Goal: Task Accomplishment & Management: Use online tool/utility

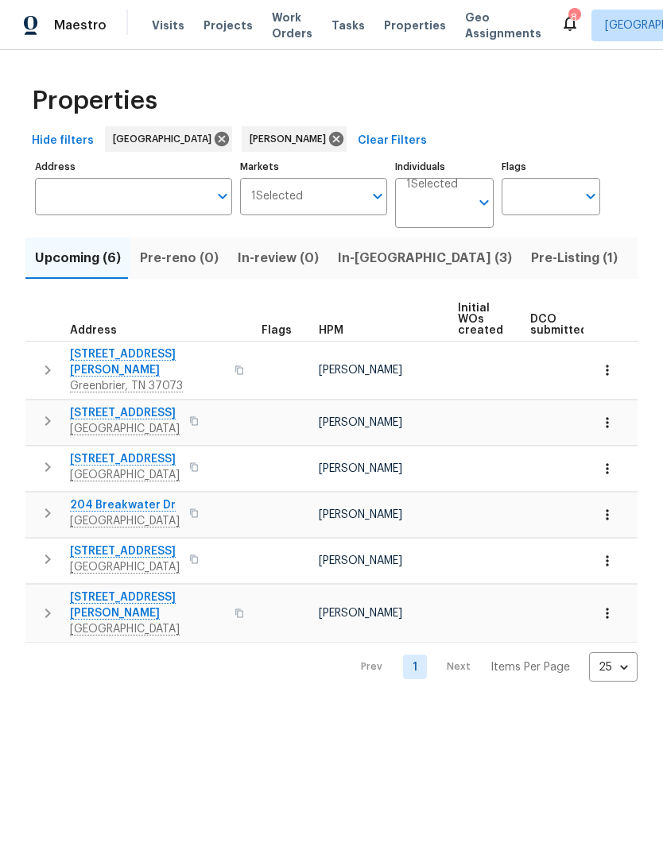
scroll to position [27, 0]
click at [280, 20] on span "Work Orders" at bounding box center [292, 26] width 41 height 32
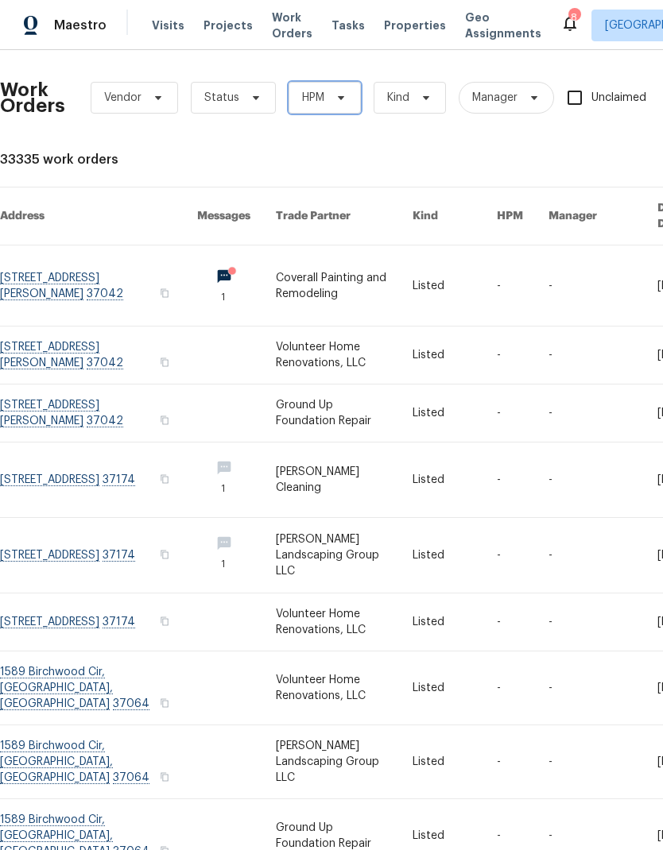
click at [322, 83] on span "HPM" at bounding box center [324, 98] width 72 height 32
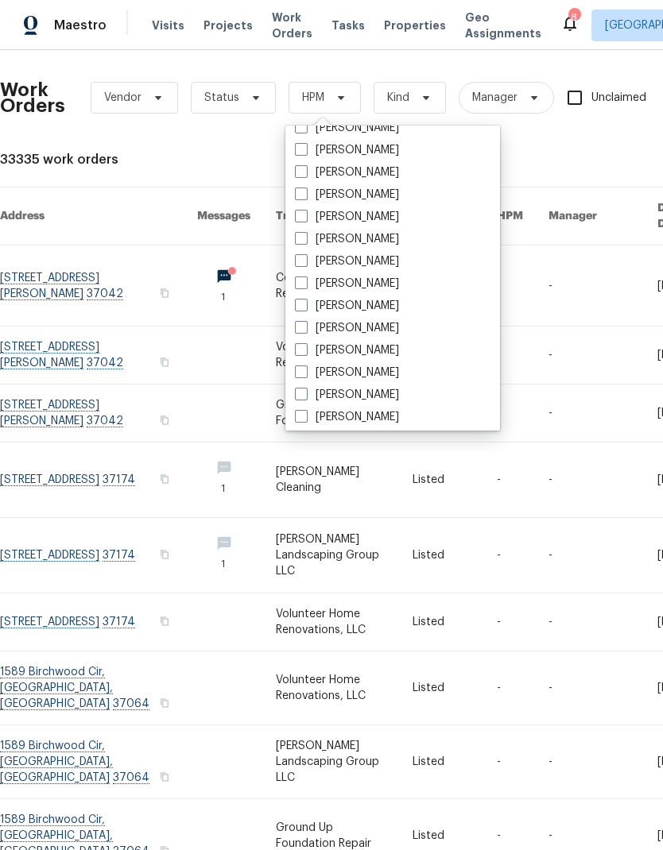
scroll to position [141, 0]
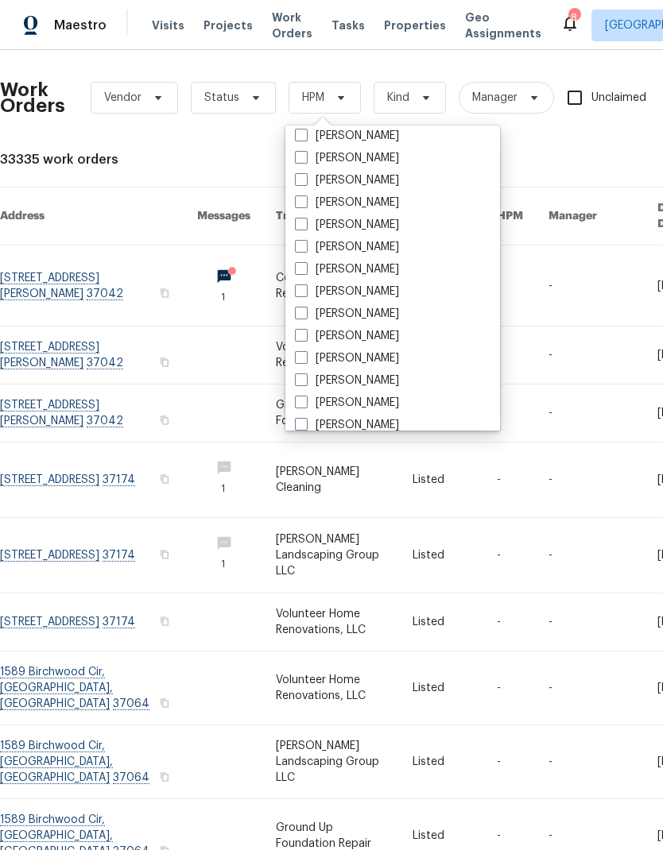
click at [310, 311] on label "[PERSON_NAME]" at bounding box center [347, 314] width 104 height 16
click at [305, 311] on input "[PERSON_NAME]" at bounding box center [300, 311] width 10 height 10
checkbox input "true"
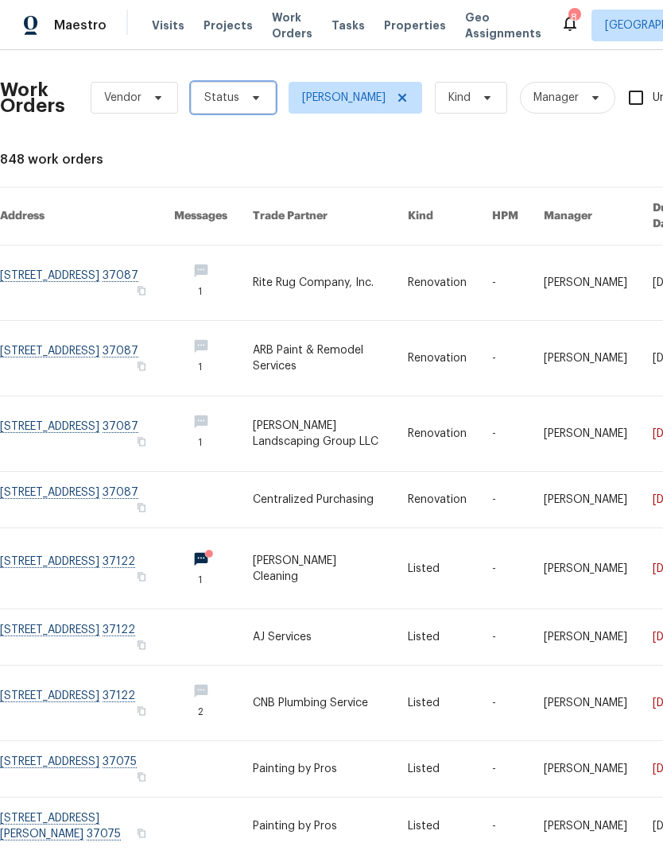
click at [226, 89] on span "Status" at bounding box center [233, 98] width 85 height 32
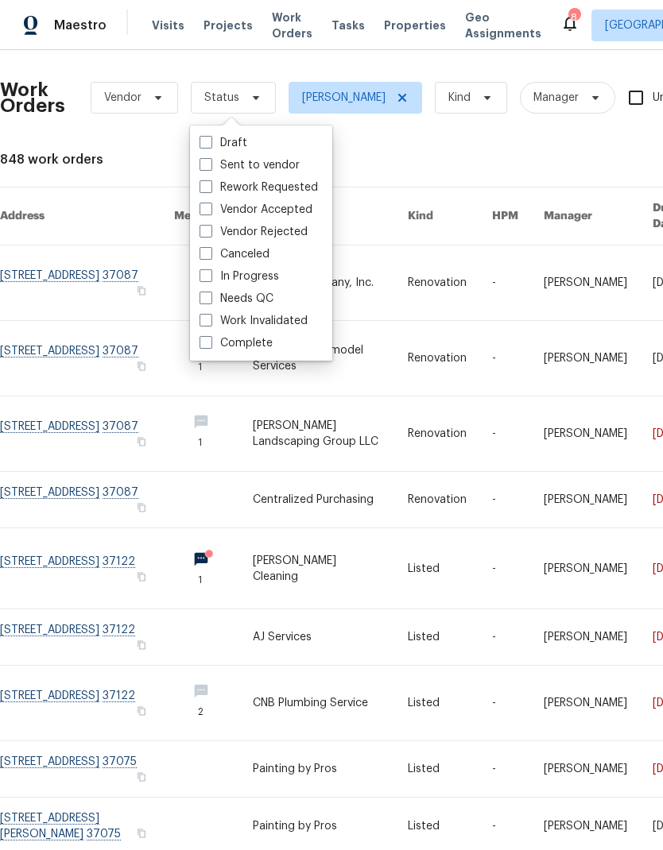
click at [210, 296] on span at bounding box center [205, 298] width 13 height 13
click at [210, 296] on input "Needs QC" at bounding box center [204, 296] width 10 height 10
checkbox input "true"
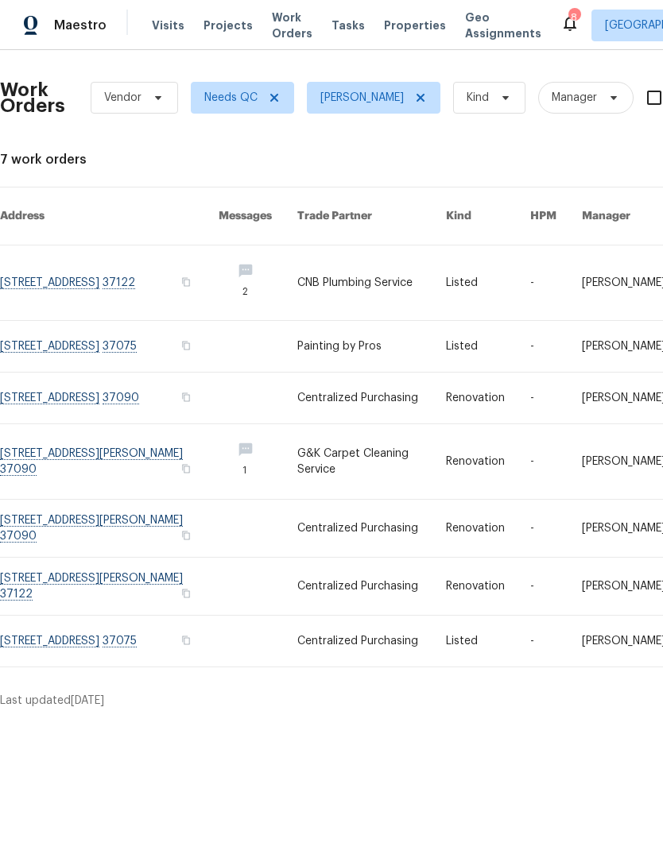
click at [350, 451] on link at bounding box center [371, 461] width 149 height 75
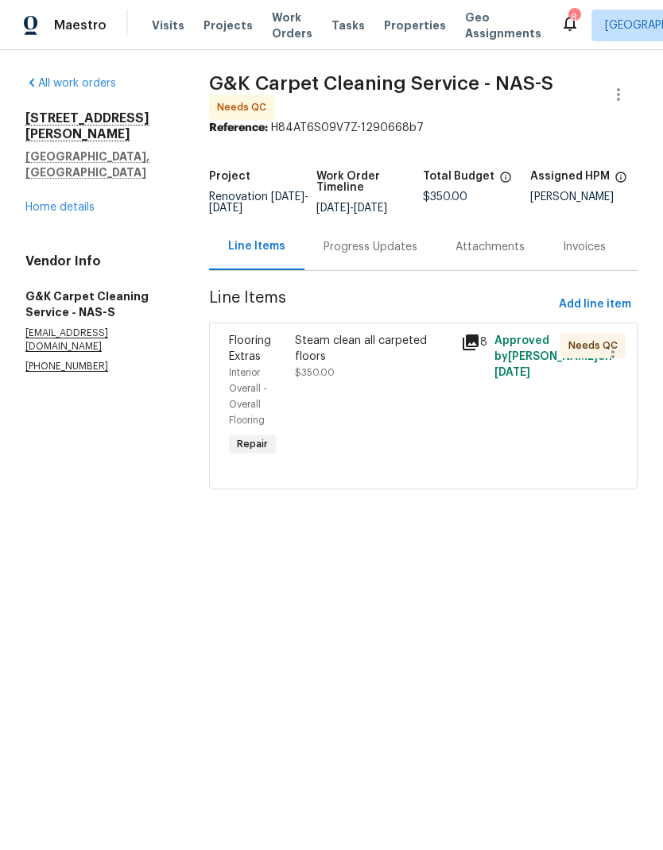
click at [332, 377] on span "$350.00" at bounding box center [315, 373] width 40 height 10
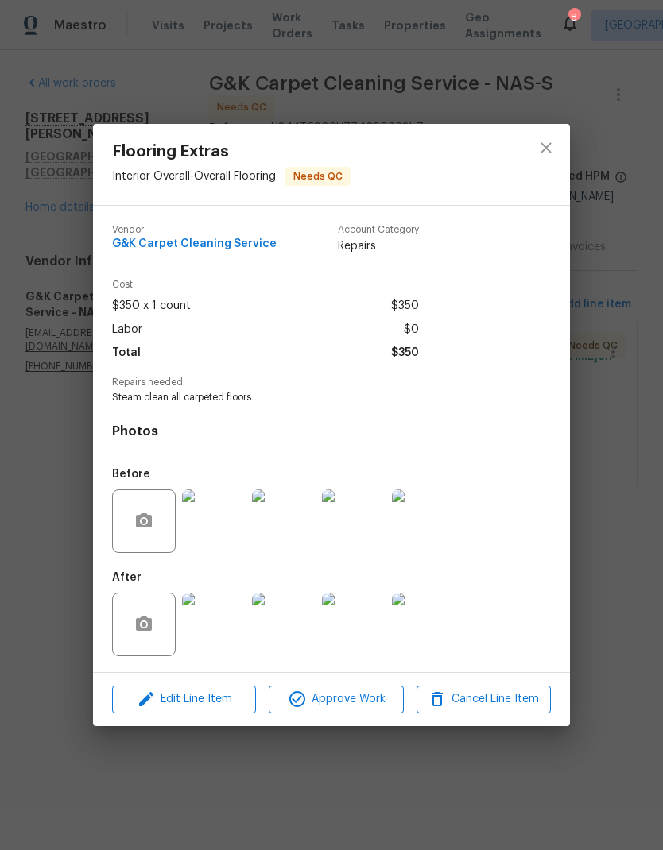
click at [219, 625] on img at bounding box center [214, 625] width 64 height 64
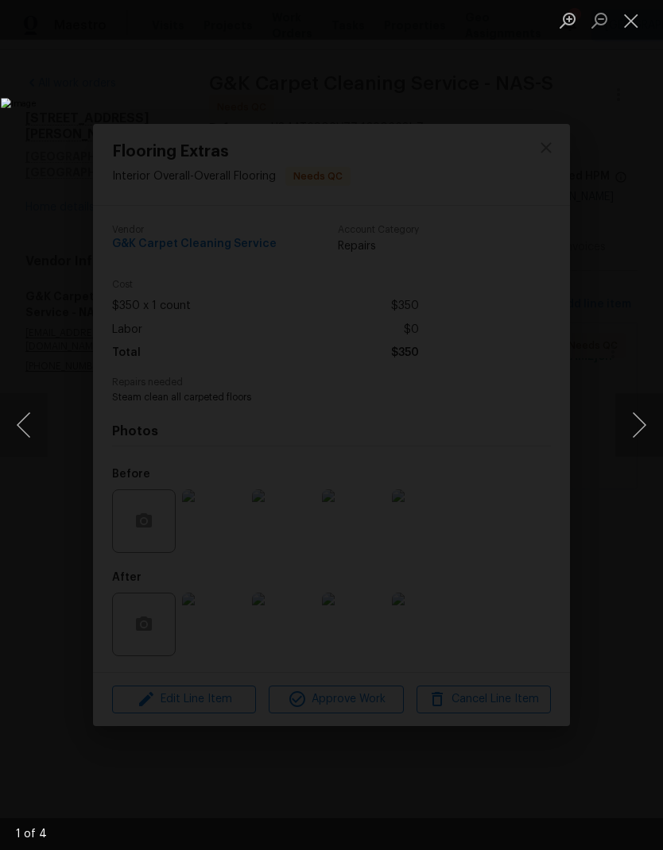
click at [640, 436] on button "Next image" at bounding box center [639, 425] width 48 height 64
click at [647, 446] on button "Next image" at bounding box center [639, 425] width 48 height 64
click at [638, 436] on button "Next image" at bounding box center [639, 425] width 48 height 64
click at [629, 26] on button "Close lightbox" at bounding box center [631, 20] width 32 height 28
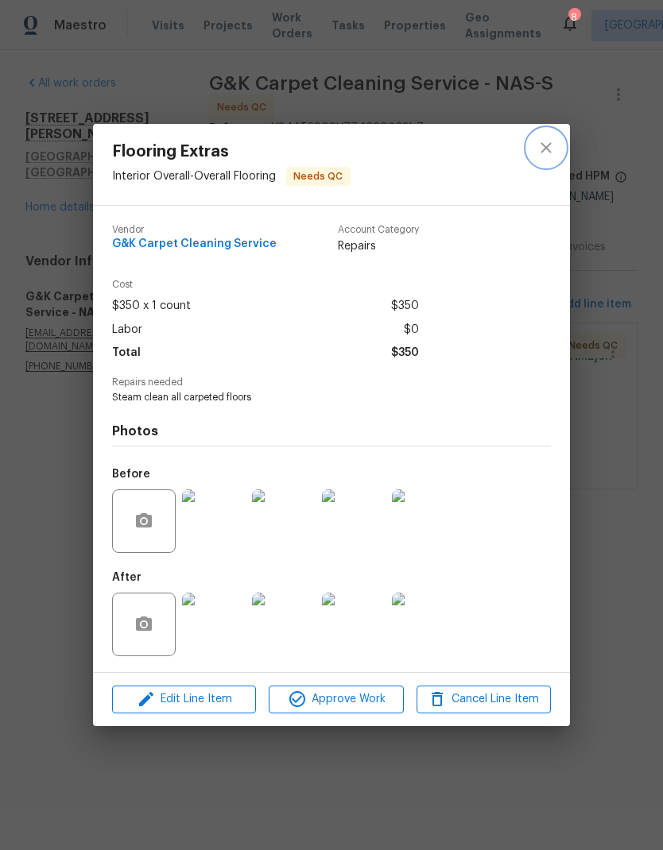
click at [557, 153] on button "close" at bounding box center [546, 148] width 38 height 38
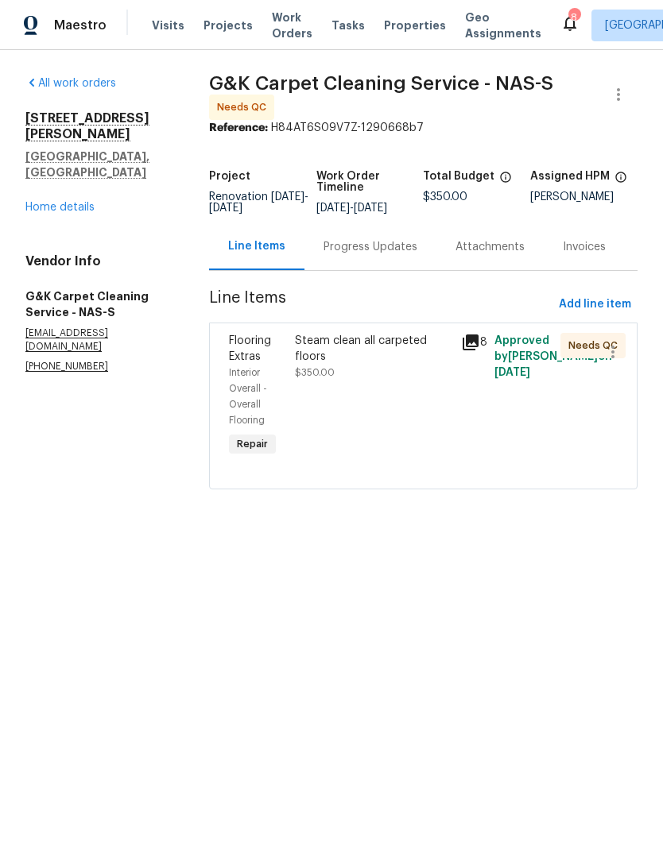
click at [354, 268] on div "Progress Updates" at bounding box center [370, 246] width 132 height 47
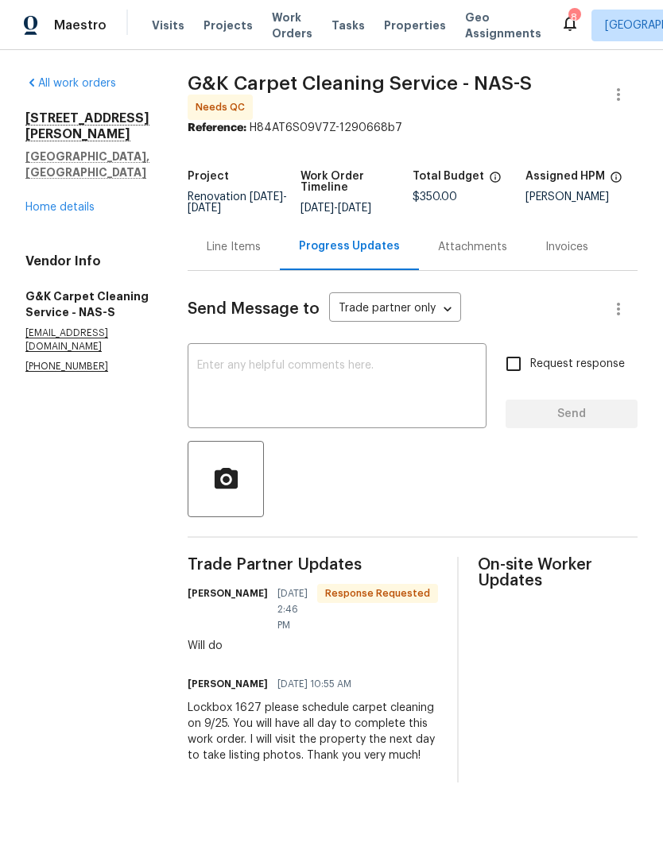
click at [237, 247] on div "Line Items" at bounding box center [234, 247] width 54 height 16
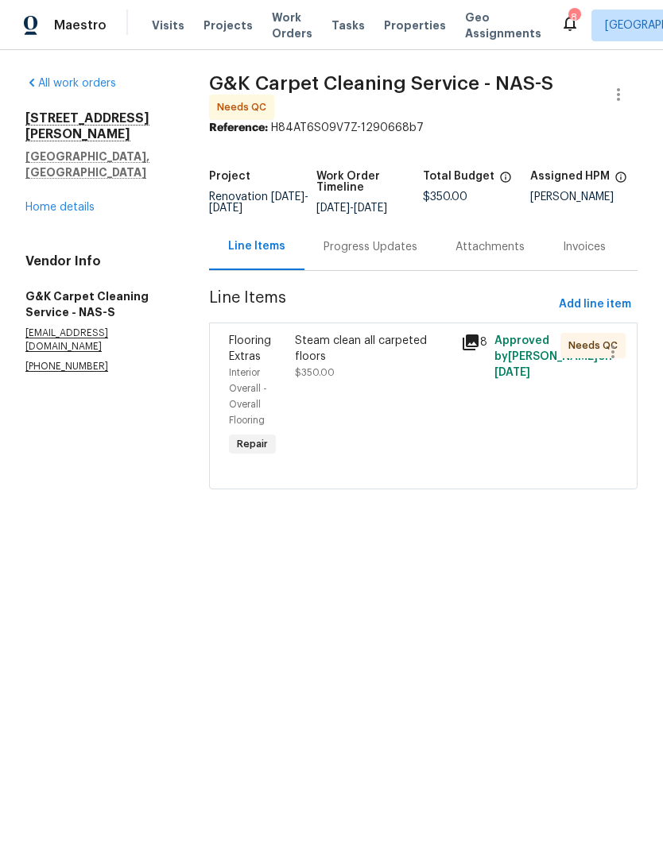
click at [323, 394] on div "Steam clean all carpeted floors $350.00" at bounding box center [373, 396] width 166 height 137
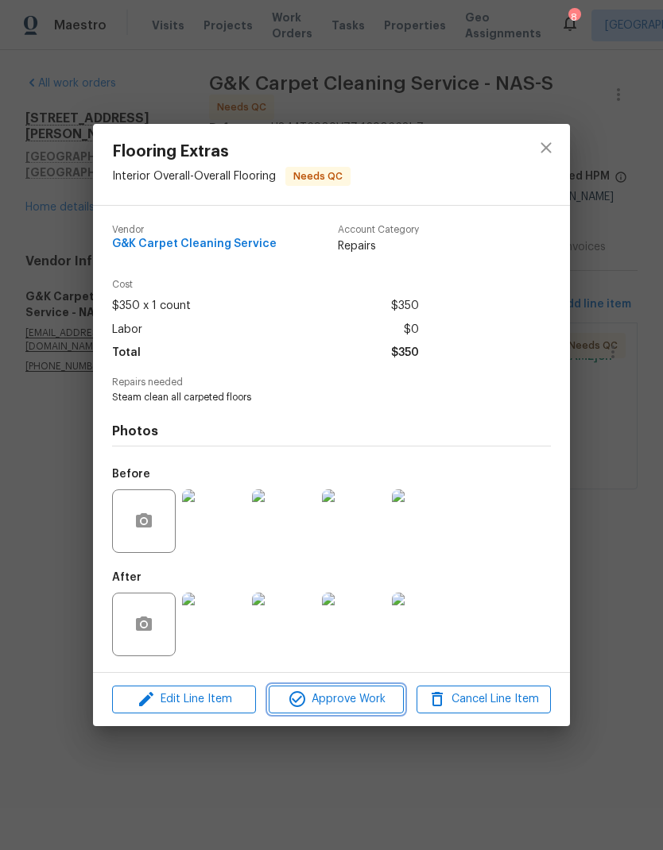
click at [303, 695] on icon "button" at bounding box center [297, 699] width 19 height 19
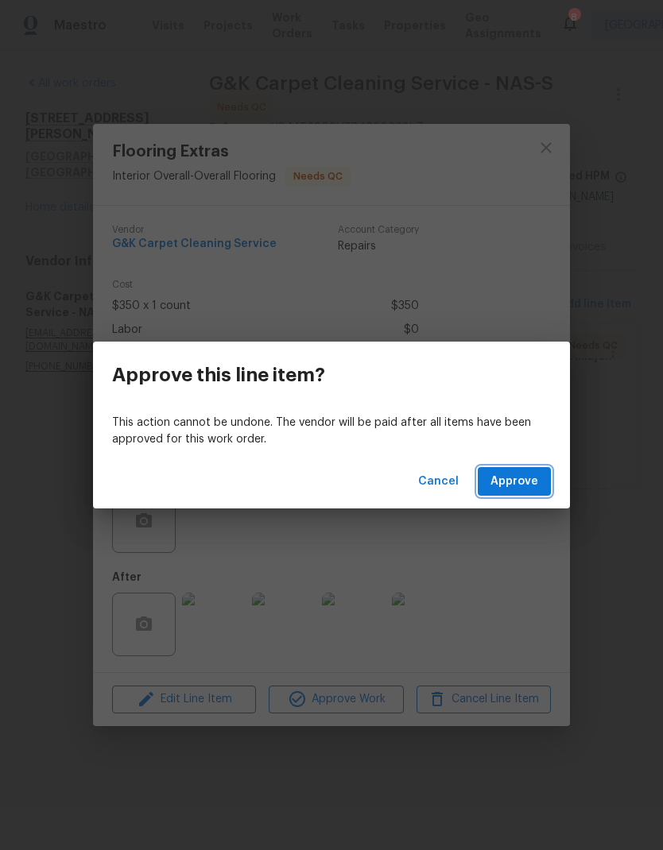
click at [513, 491] on button "Approve" at bounding box center [514, 481] width 73 height 29
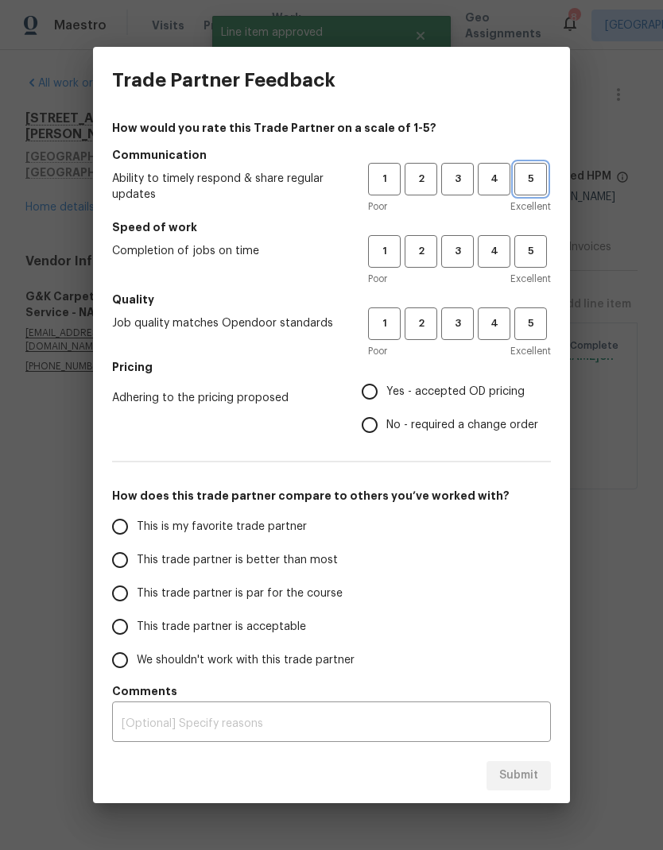
click at [536, 182] on span "5" at bounding box center [530, 179] width 29 height 18
click at [383, 249] on span "1" at bounding box center [384, 251] width 29 height 18
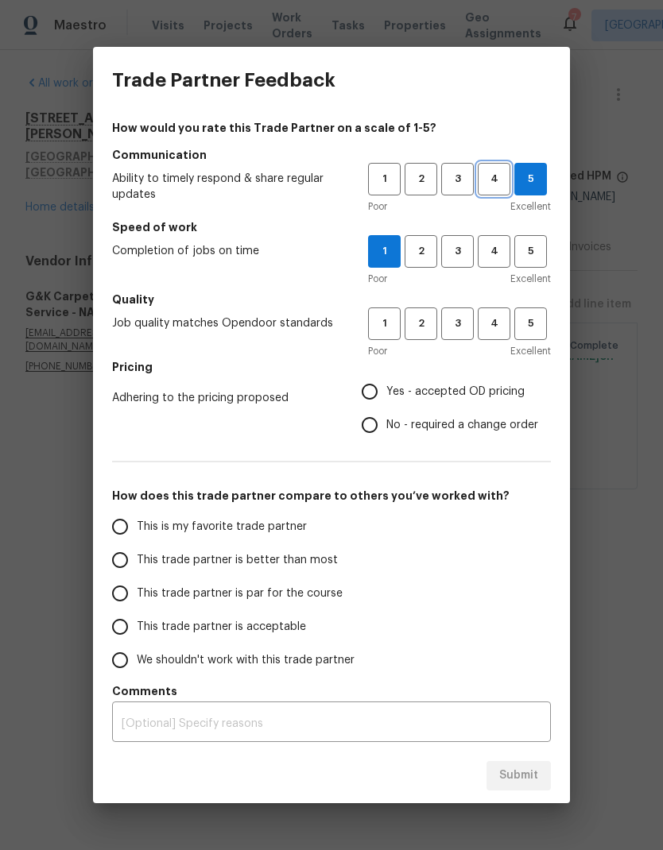
click at [489, 178] on span "4" at bounding box center [493, 179] width 29 height 18
click at [426, 247] on span "2" at bounding box center [420, 251] width 29 height 18
click at [461, 322] on span "3" at bounding box center [457, 324] width 29 height 18
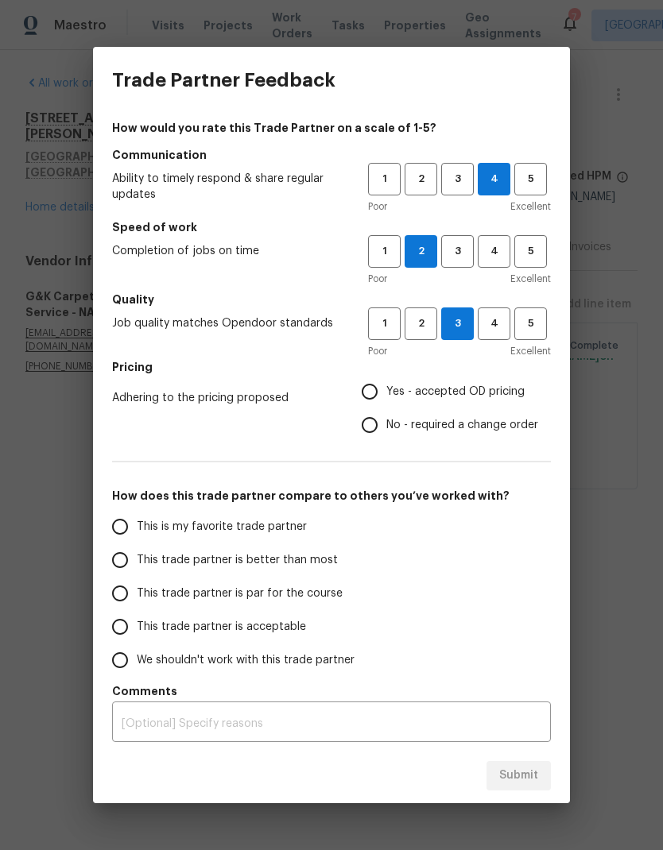
click at [376, 389] on input "Yes - accepted OD pricing" at bounding box center [369, 391] width 33 height 33
radio input "true"
click at [129, 596] on input "This trade partner is par for the course" at bounding box center [119, 593] width 33 height 33
click at [548, 778] on button "Submit" at bounding box center [518, 775] width 64 height 29
radio input "true"
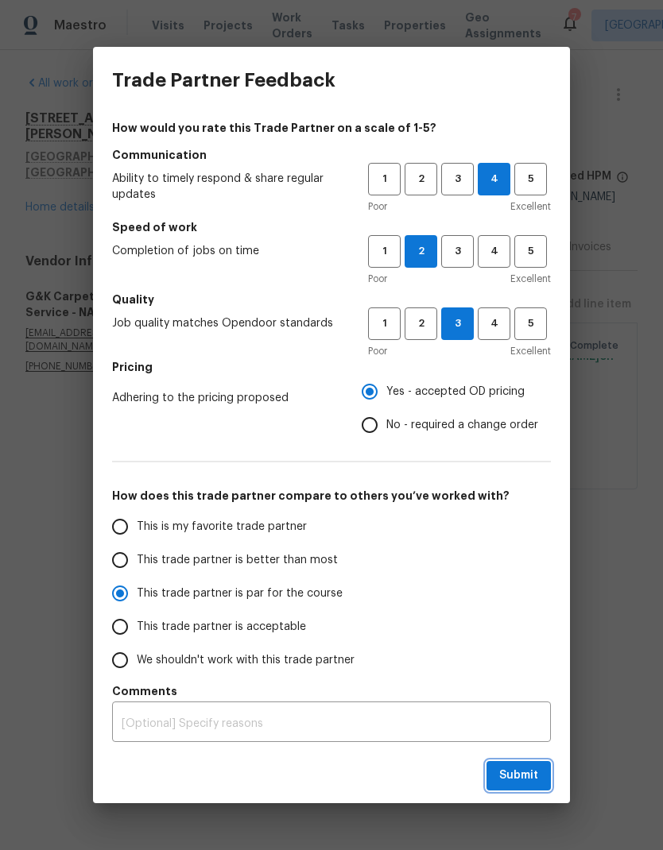
radio input "false"
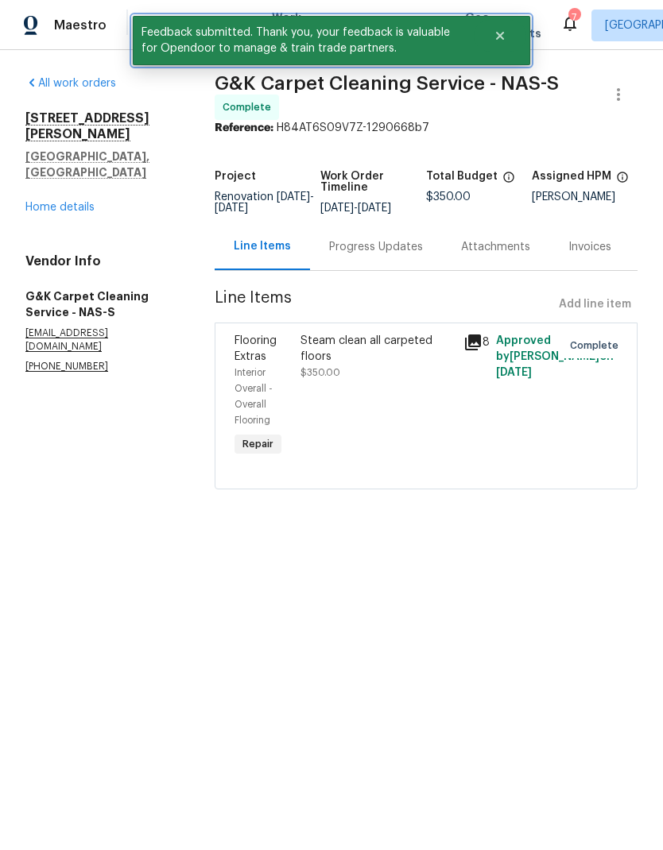
click at [509, 46] on button "Close" at bounding box center [500, 36] width 52 height 32
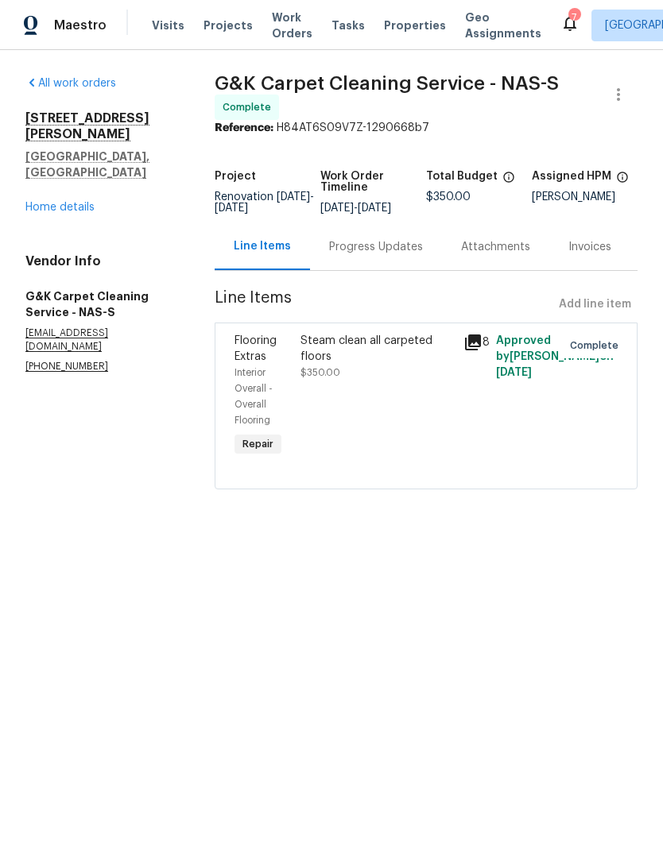
click at [278, 28] on span "Work Orders" at bounding box center [292, 26] width 41 height 32
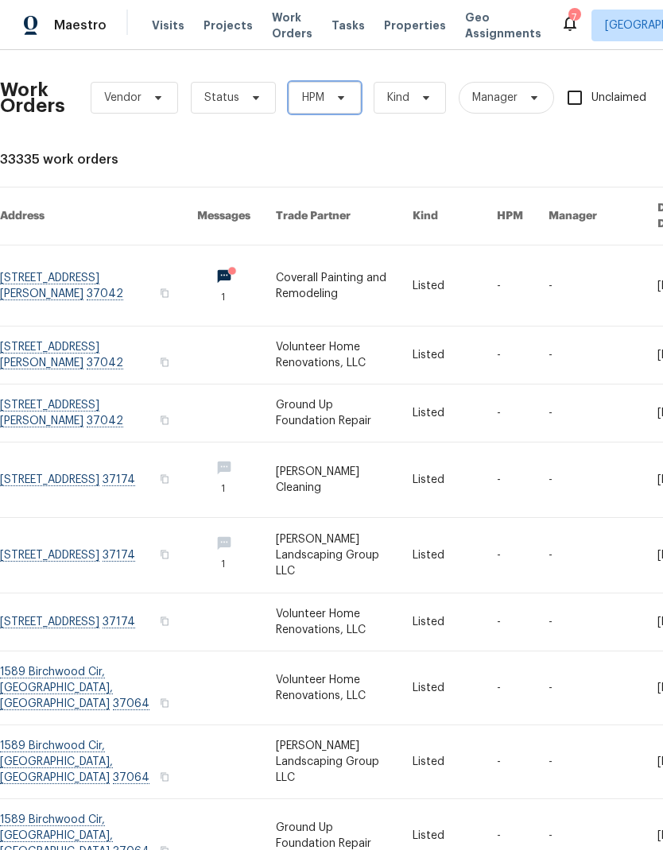
click at [316, 93] on span "HPM" at bounding box center [313, 98] width 22 height 16
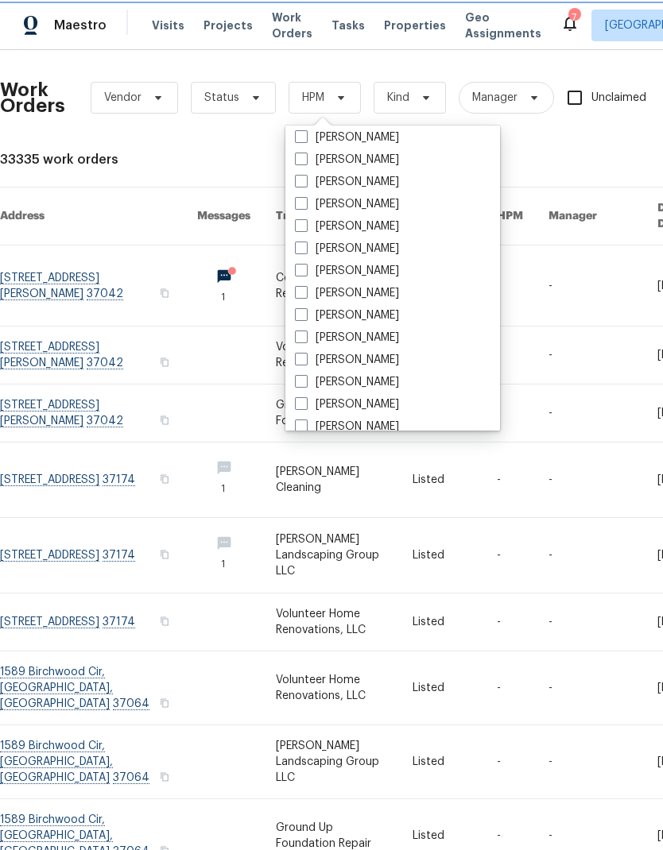
scroll to position [116, 0]
click at [303, 339] on span at bounding box center [301, 337] width 13 height 13
click at [303, 339] on input "[PERSON_NAME]" at bounding box center [300, 336] width 10 height 10
checkbox input "true"
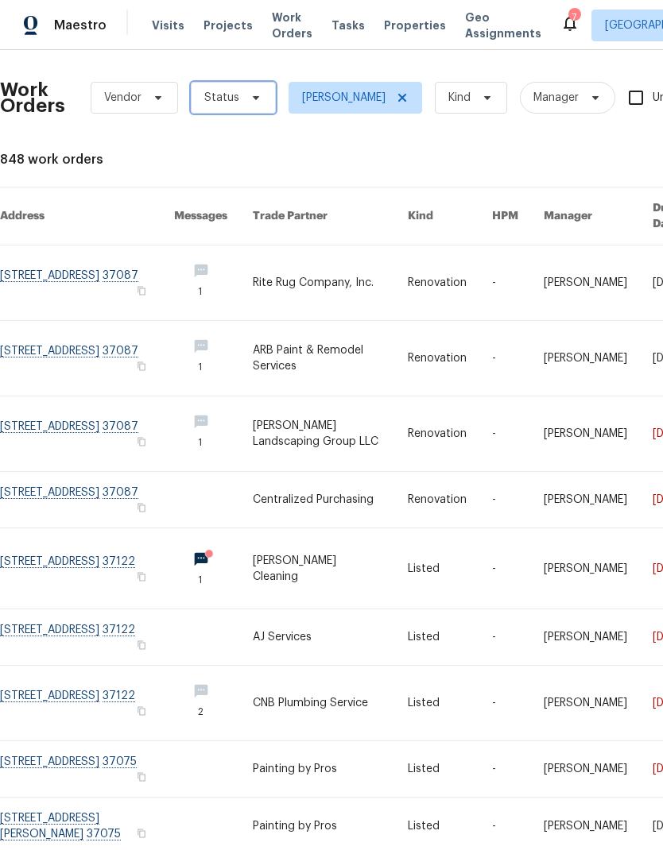
click at [240, 94] on span "Status" at bounding box center [233, 98] width 85 height 32
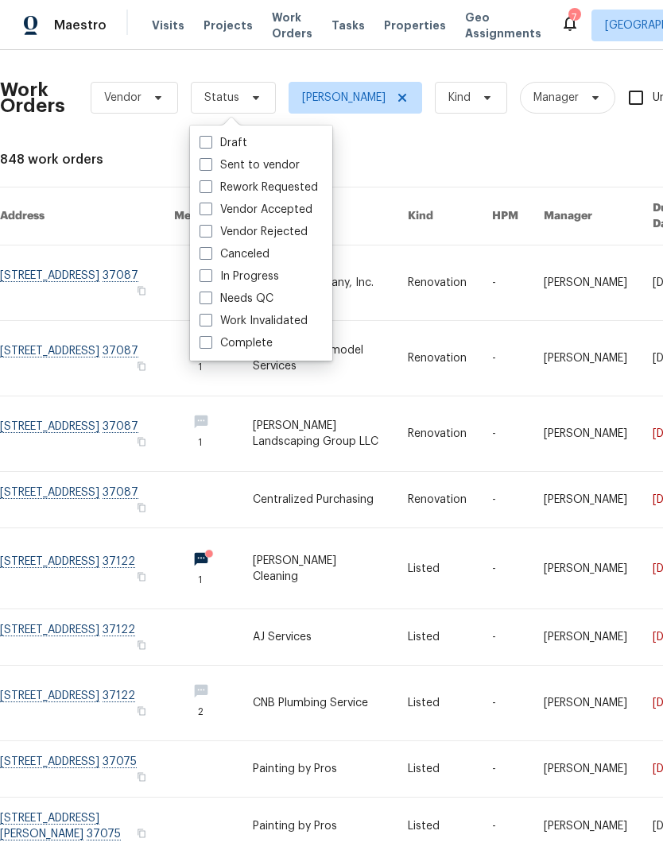
click at [205, 292] on span at bounding box center [205, 298] width 13 height 13
click at [205, 292] on input "Needs QC" at bounding box center [204, 296] width 10 height 10
checkbox input "true"
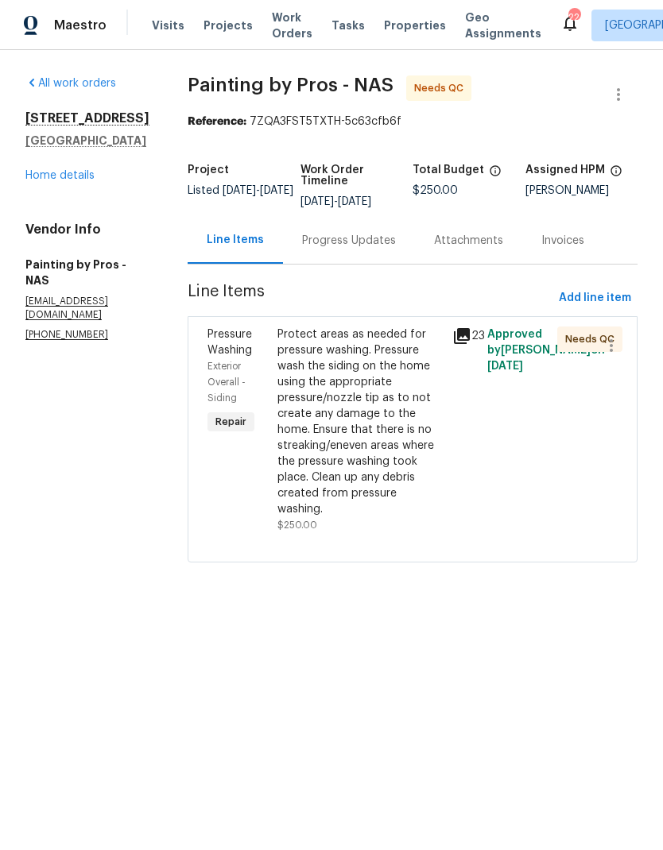
click at [315, 371] on div "Protect areas as needed for pressure washing. Pressure wash the siding on the h…" at bounding box center [359, 422] width 165 height 191
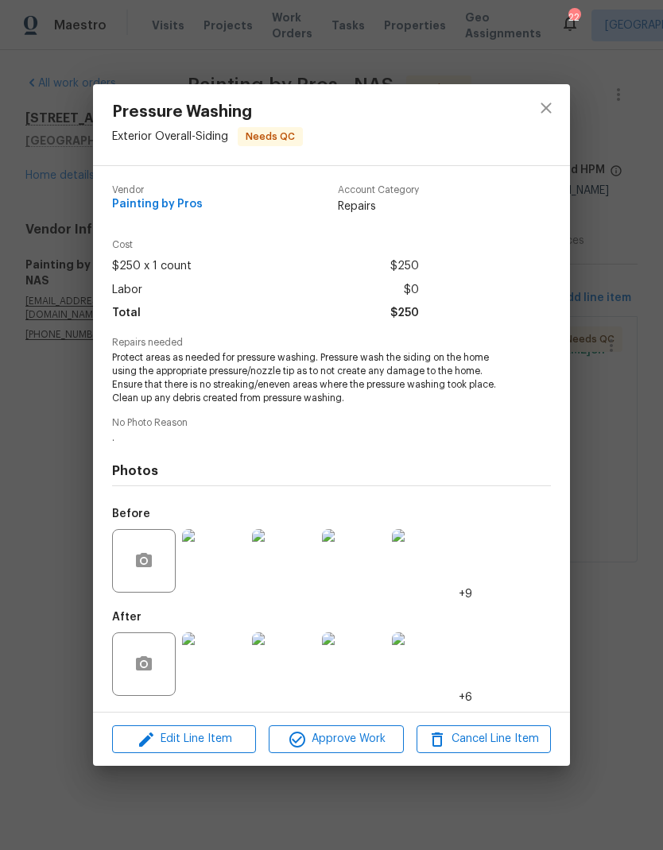
click at [225, 675] on img at bounding box center [214, 665] width 64 height 64
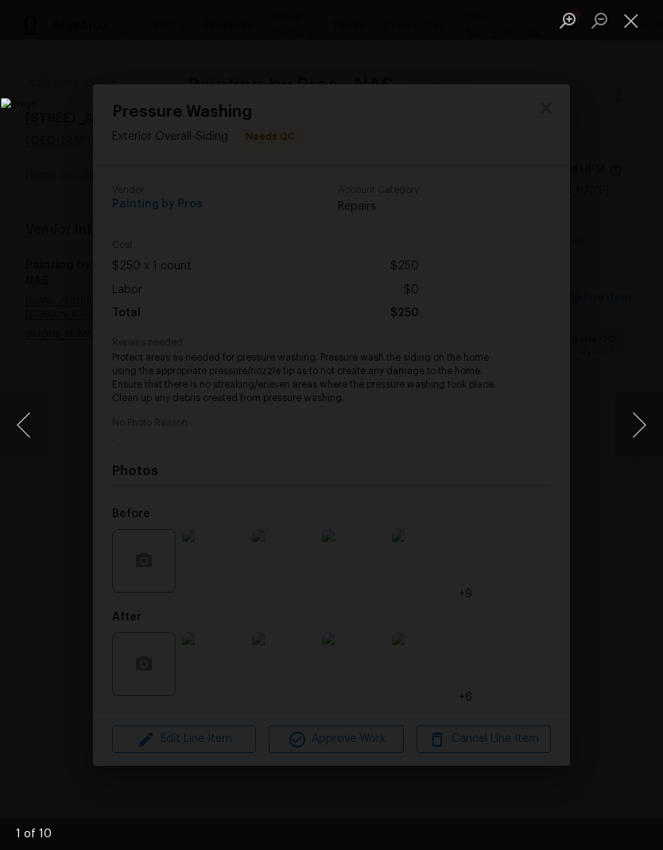
click at [631, 443] on button "Next image" at bounding box center [639, 425] width 48 height 64
click at [644, 443] on button "Next image" at bounding box center [639, 425] width 48 height 64
click at [637, 430] on button "Next image" at bounding box center [639, 425] width 48 height 64
click at [628, 420] on button "Next image" at bounding box center [639, 425] width 48 height 64
click at [635, 28] on button "Close lightbox" at bounding box center [631, 20] width 32 height 28
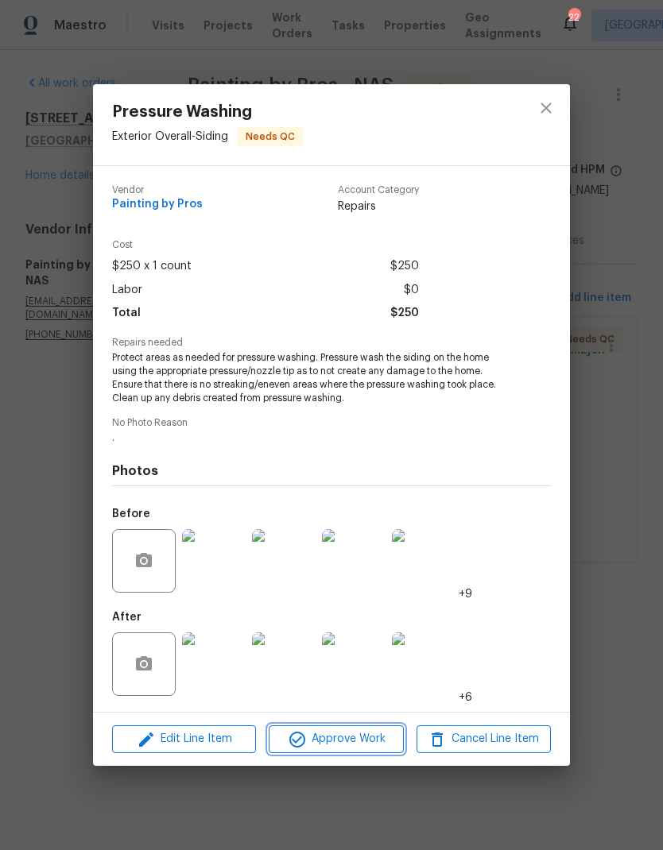
click at [319, 741] on span "Approve Work" at bounding box center [335, 740] width 125 height 20
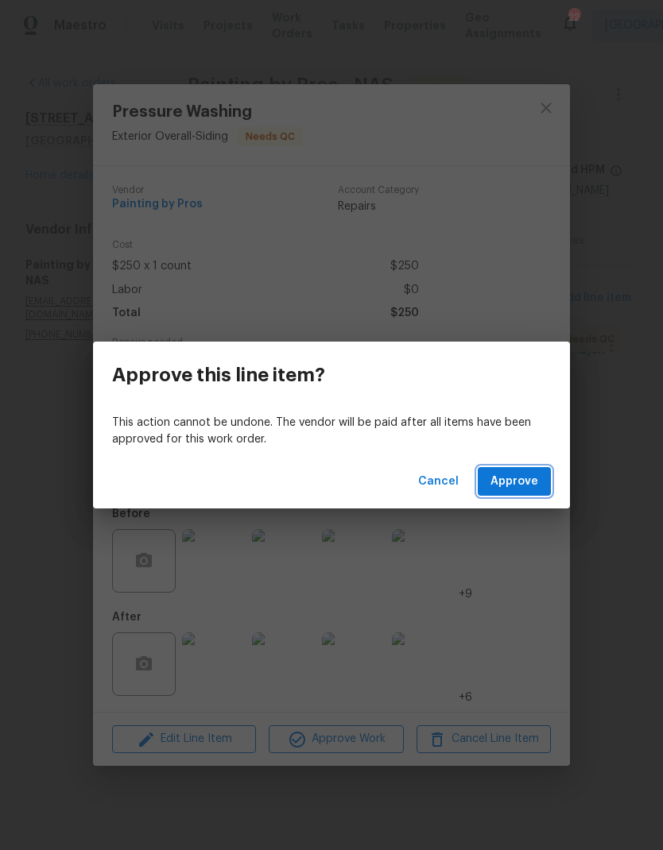
click at [505, 481] on span "Approve" at bounding box center [514, 482] width 48 height 20
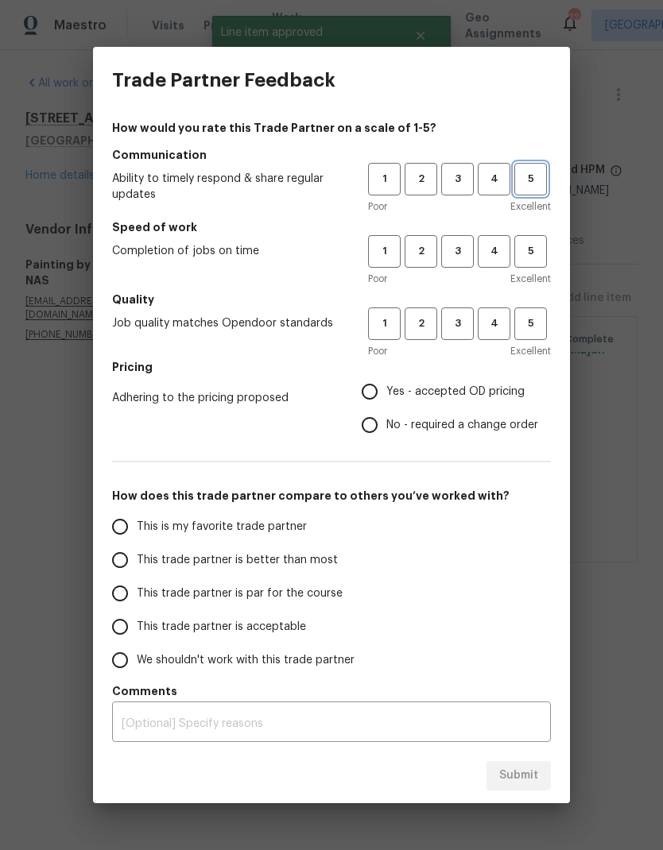
click at [525, 188] on span "5" at bounding box center [530, 179] width 29 height 18
click at [524, 258] on span "5" at bounding box center [530, 251] width 29 height 18
click at [528, 316] on span "5" at bounding box center [530, 324] width 29 height 18
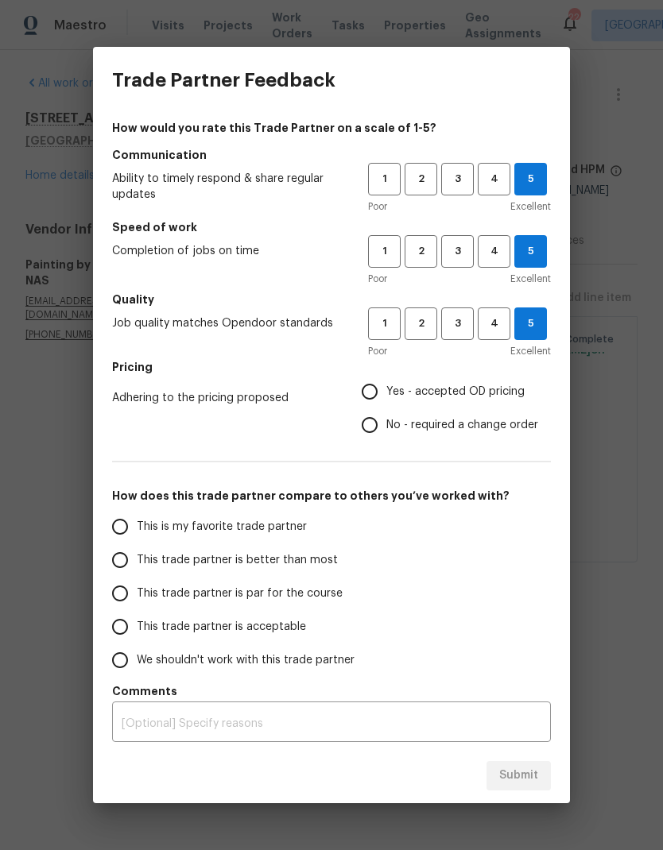
click at [371, 401] on input "Yes - accepted OD pricing" at bounding box center [369, 391] width 33 height 33
radio input "true"
click at [126, 541] on input "This is my favorite trade partner" at bounding box center [119, 526] width 33 height 33
click at [513, 780] on span "Submit" at bounding box center [518, 776] width 39 height 20
radio input "true"
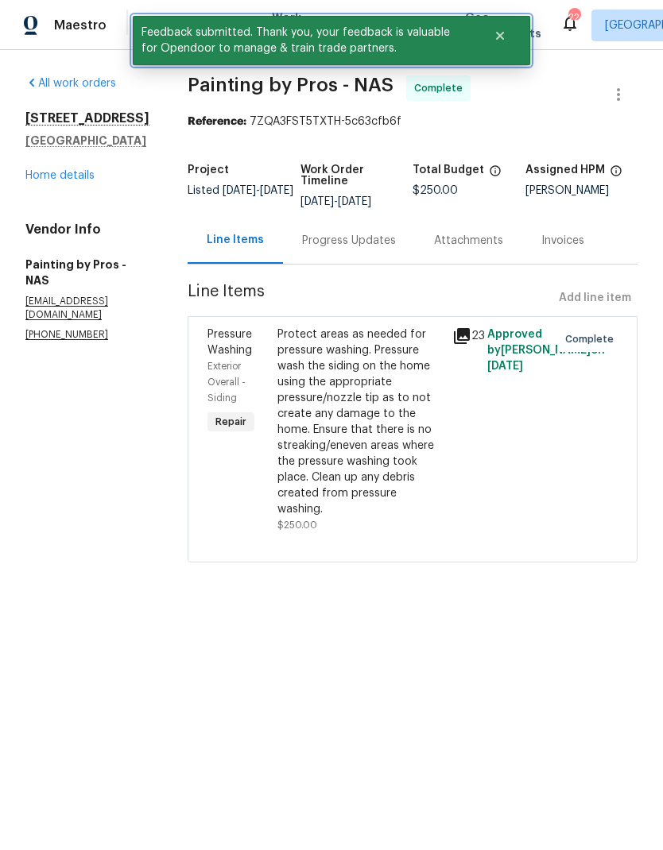
click at [500, 35] on icon "Close" at bounding box center [500, 36] width 8 height 8
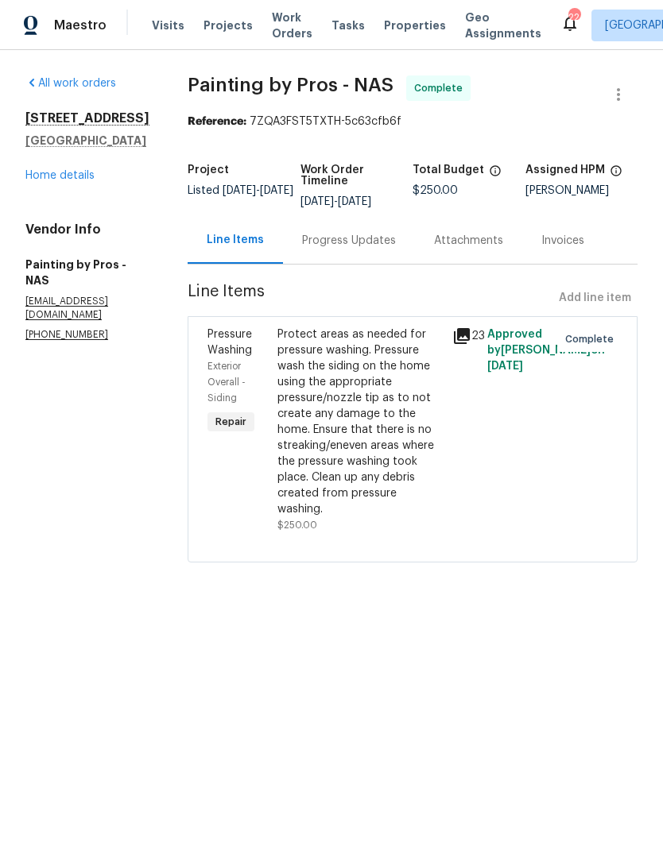
click at [280, 30] on span "Work Orders" at bounding box center [292, 26] width 41 height 32
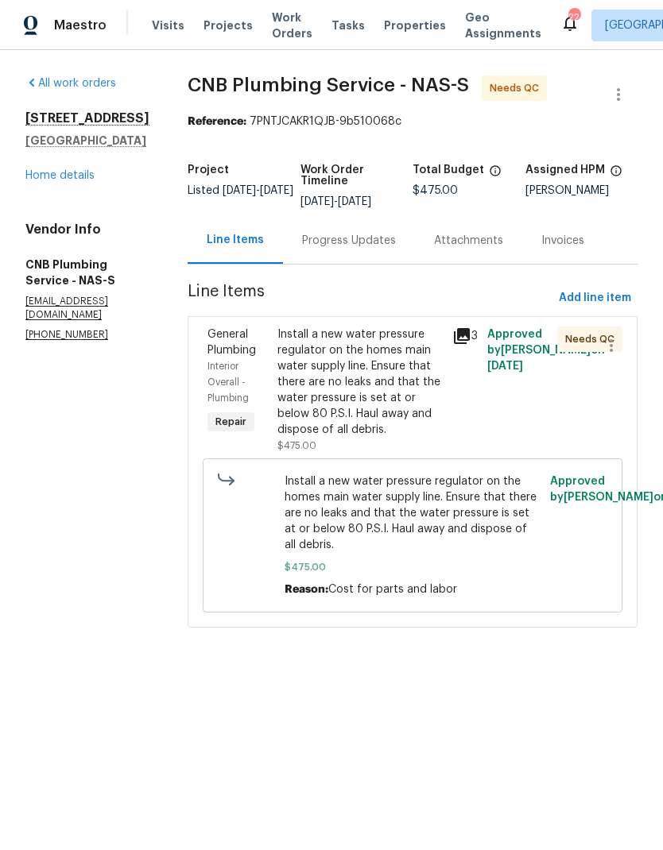
click at [349, 246] on div "Progress Updates" at bounding box center [349, 241] width 94 height 16
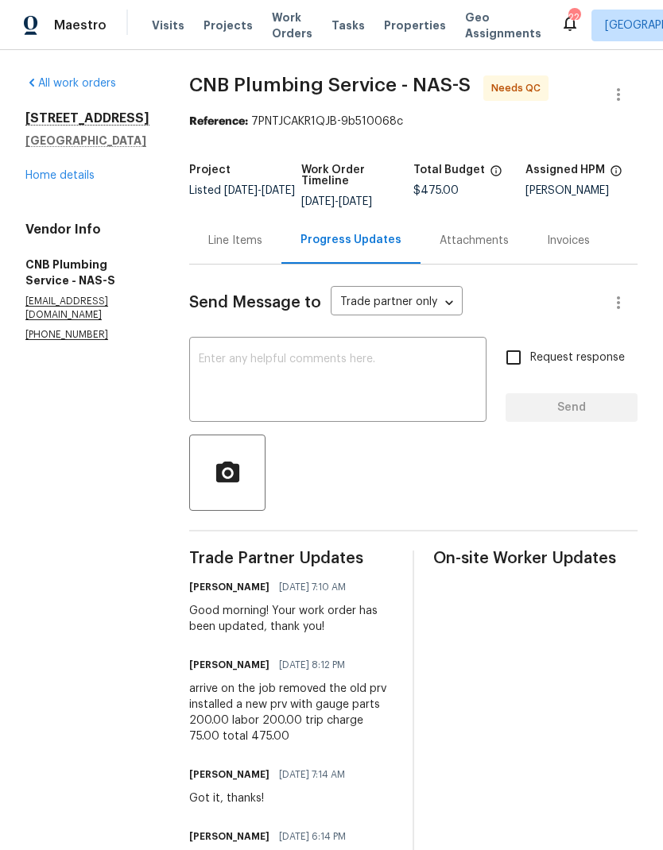
click at [250, 249] on div "Line Items" at bounding box center [235, 241] width 54 height 16
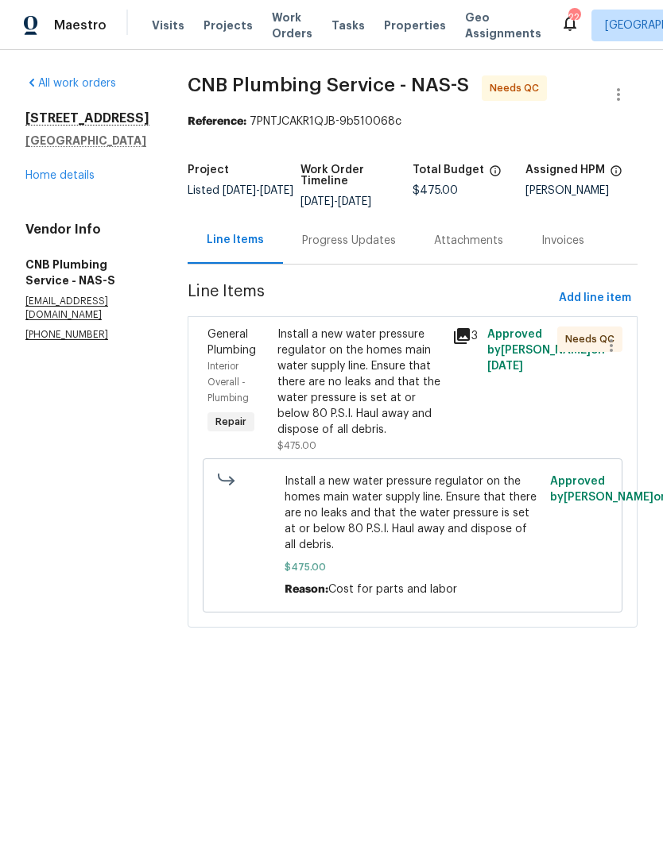
click at [298, 378] on div "Install a new water pressure regulator on the homes main water supply line. Ens…" at bounding box center [359, 382] width 165 height 111
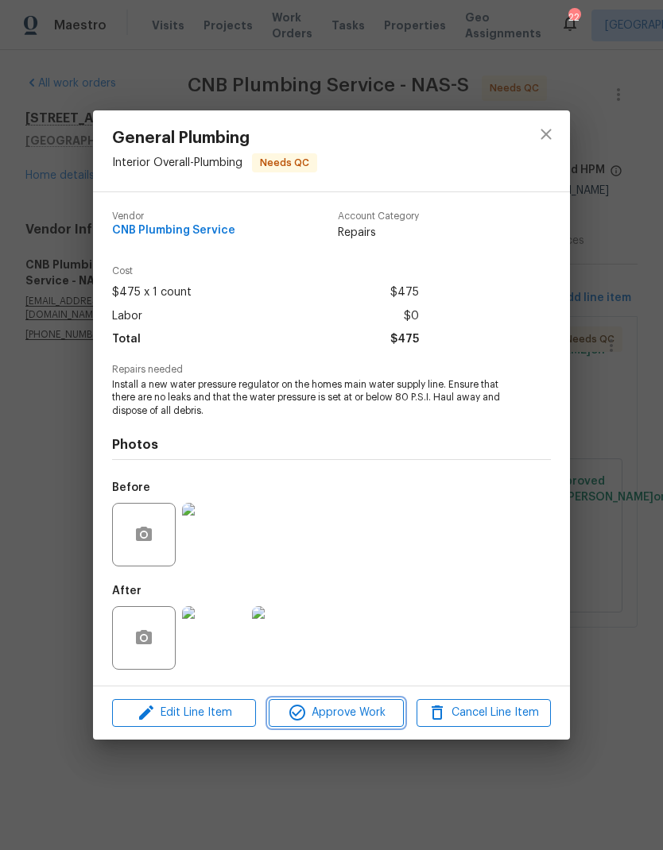
click at [321, 720] on span "Approve Work" at bounding box center [335, 713] width 125 height 20
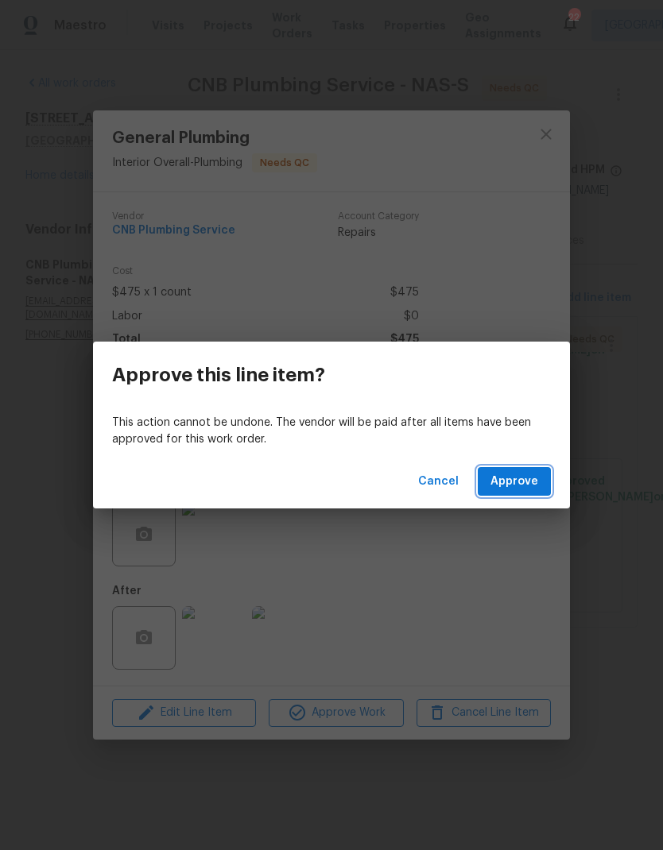
click at [514, 494] on button "Approve" at bounding box center [514, 481] width 73 height 29
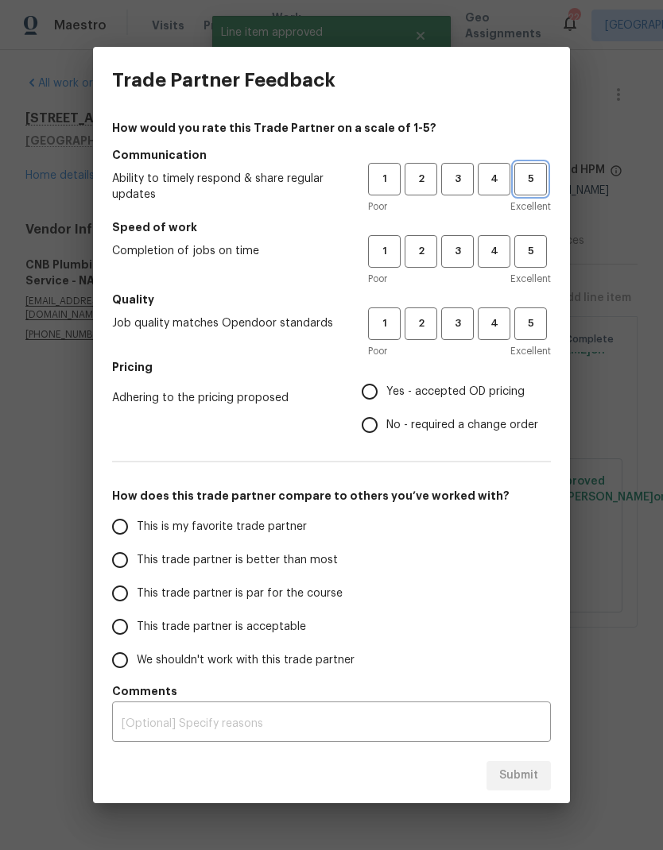
click at [526, 187] on span "5" at bounding box center [530, 179] width 29 height 18
click at [468, 181] on span "3" at bounding box center [457, 179] width 29 height 18
click at [464, 255] on span "3" at bounding box center [457, 251] width 29 height 18
click at [455, 340] on button "3" at bounding box center [457, 324] width 33 height 33
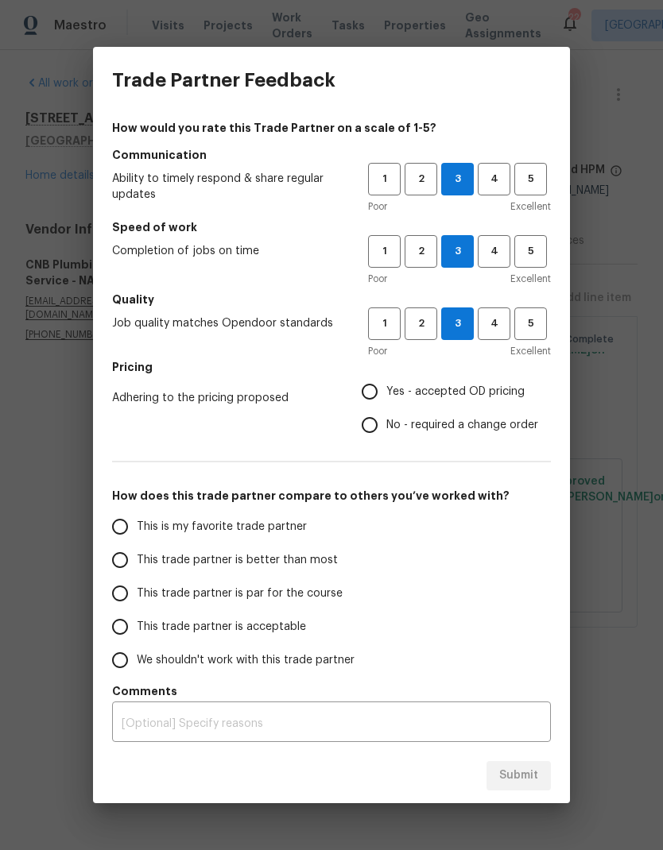
click at [372, 422] on input "No - required a change order" at bounding box center [369, 424] width 33 height 33
radio input "true"
click at [126, 602] on input "This trade partner is par for the course" at bounding box center [119, 593] width 33 height 33
click at [540, 774] on button "Submit" at bounding box center [518, 775] width 64 height 29
radio input "true"
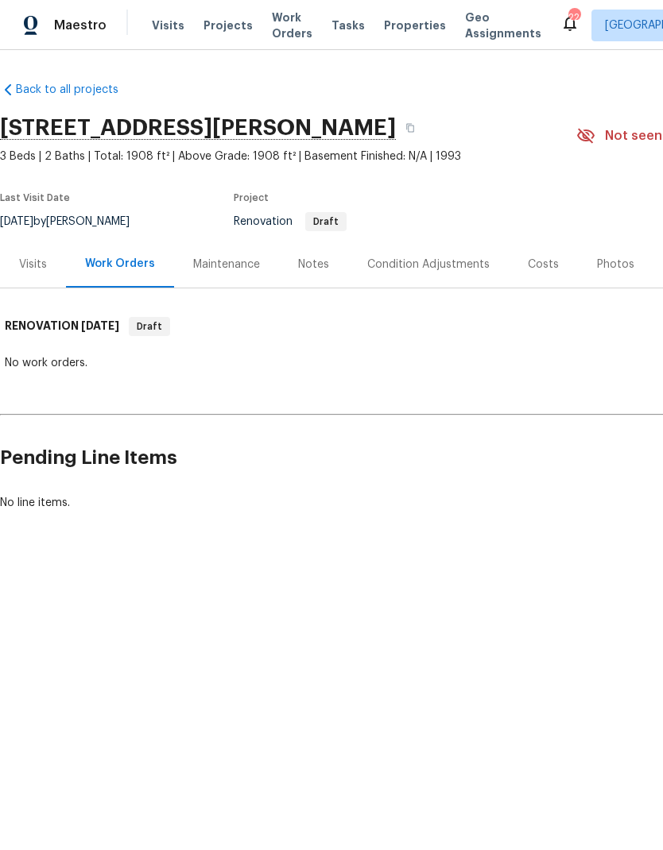
click at [412, 270] on div "Condition Adjustments" at bounding box center [428, 265] width 122 height 16
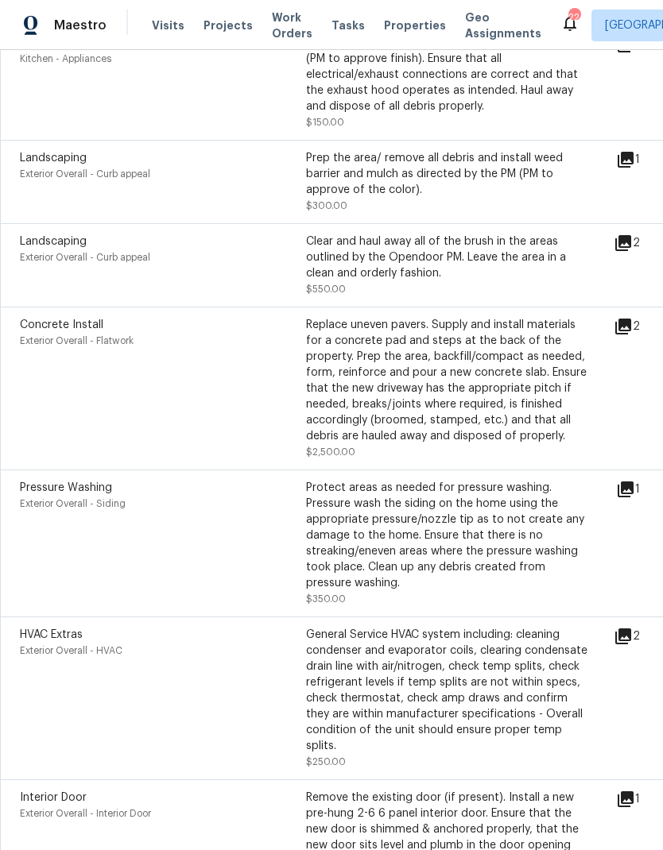
scroll to position [1349, 0]
click at [614, 337] on div "Concrete Install Exterior Overall - Flatwork Replace uneven pavers. Supply and …" at bounding box center [317, 387] width 594 height 143
click at [625, 335] on icon at bounding box center [623, 325] width 19 height 19
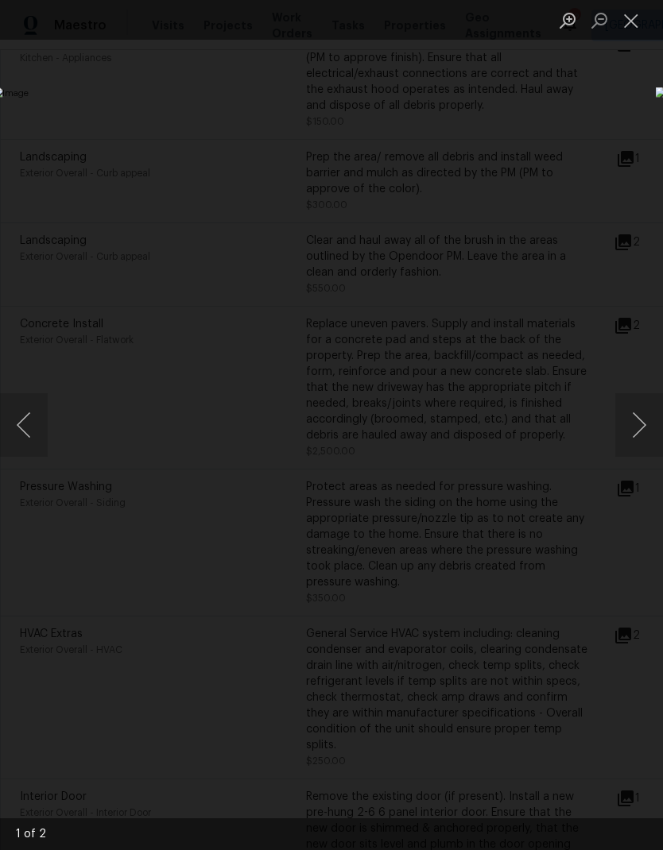
click at [643, 442] on button "Next image" at bounding box center [639, 425] width 48 height 64
click at [630, 17] on button "Close lightbox" at bounding box center [631, 20] width 32 height 28
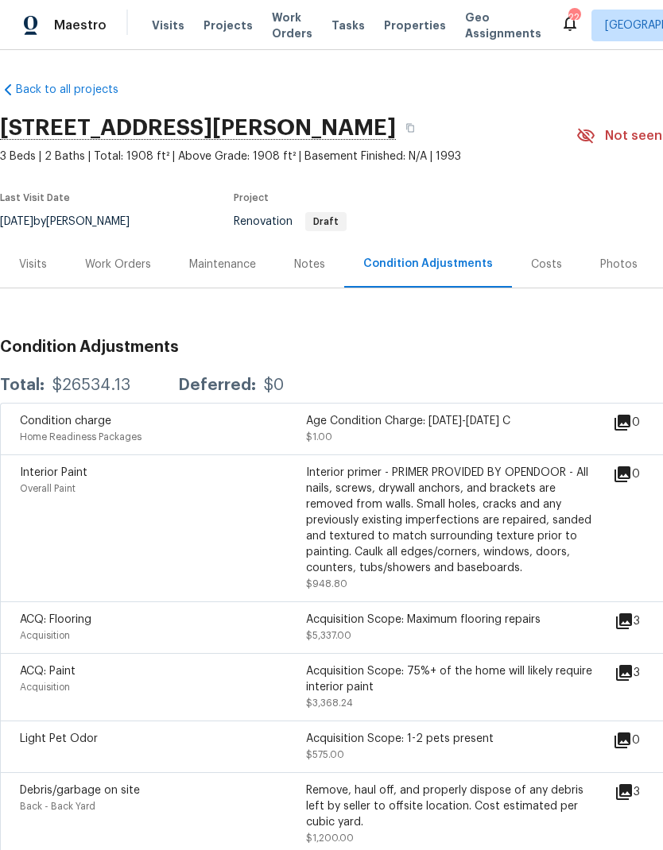
scroll to position [0, 0]
click at [37, 241] on div "Visits" at bounding box center [33, 264] width 66 height 47
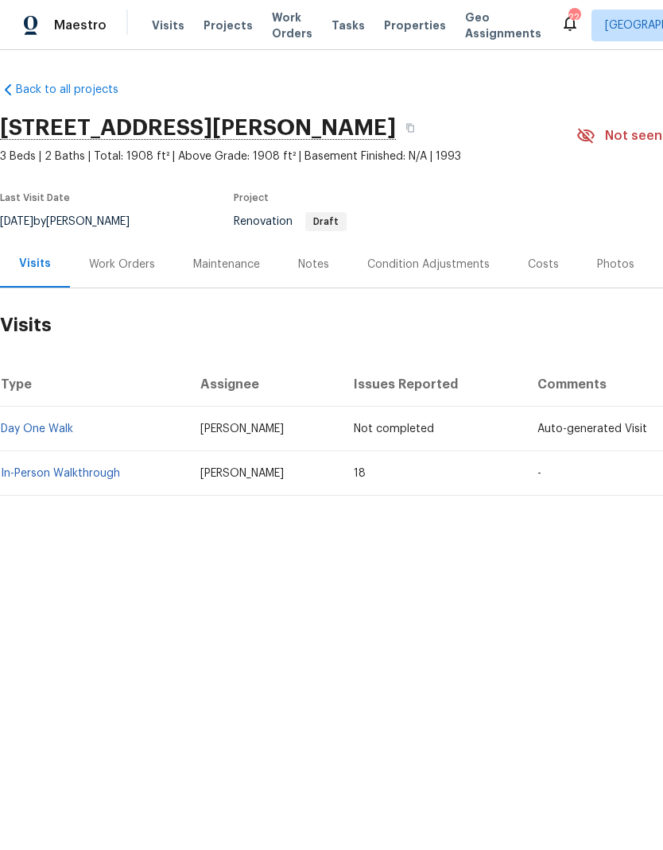
click at [88, 468] on link "In-Person Walkthrough" at bounding box center [60, 473] width 119 height 11
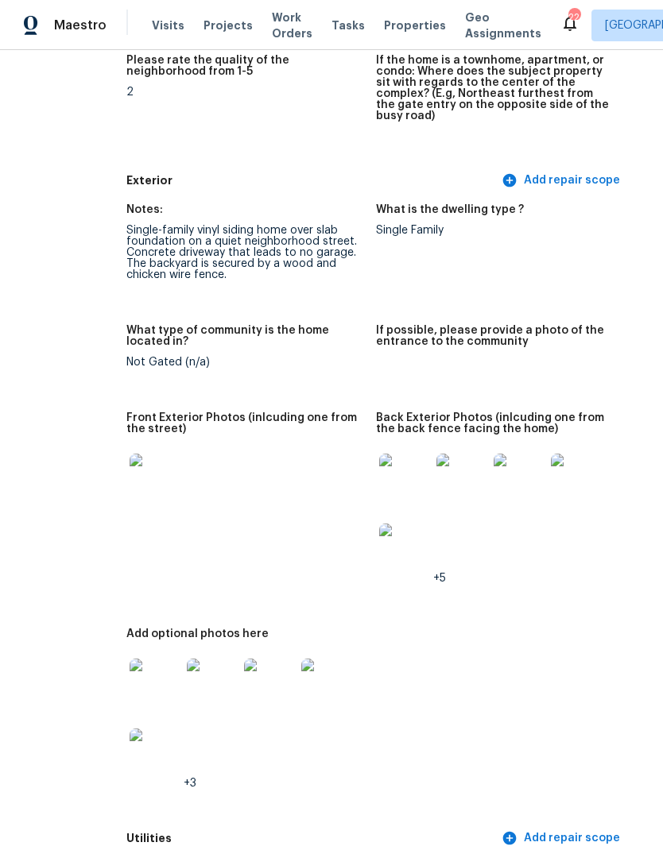
scroll to position [610, 64]
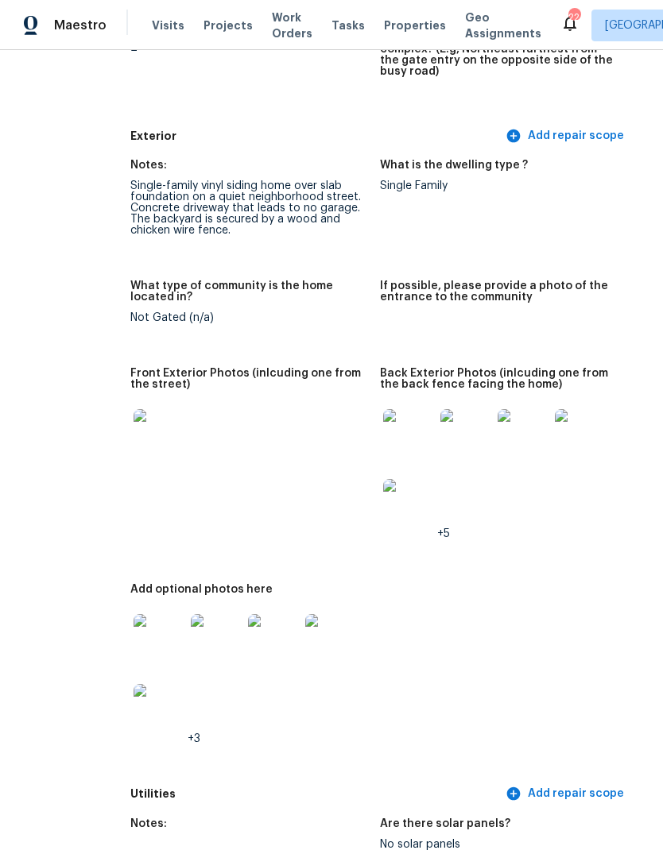
click at [383, 415] on img at bounding box center [408, 434] width 51 height 51
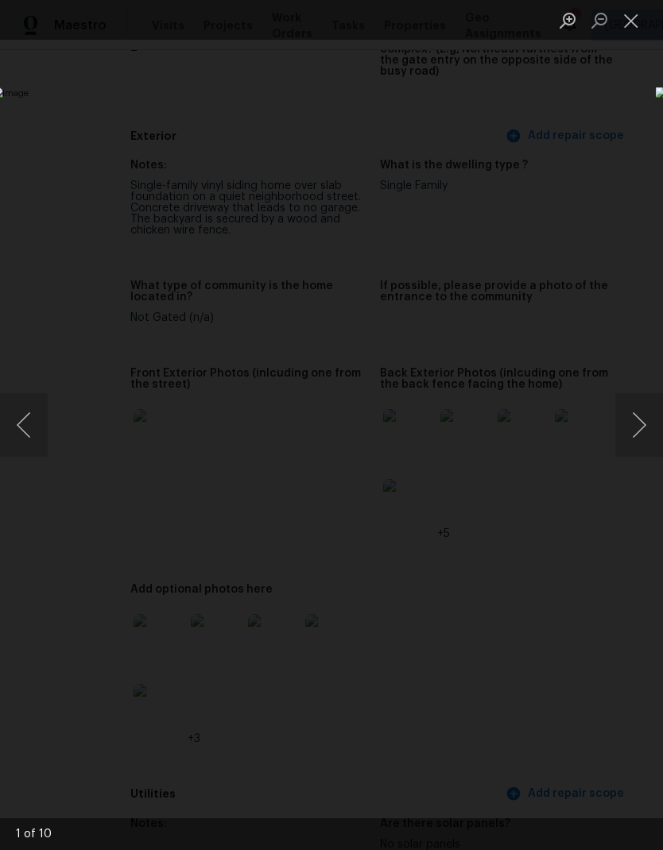
click at [645, 439] on button "Next image" at bounding box center [639, 425] width 48 height 64
click at [637, 433] on button "Next image" at bounding box center [639, 425] width 48 height 64
click at [637, 434] on button "Next image" at bounding box center [639, 425] width 48 height 64
click at [638, 431] on button "Next image" at bounding box center [639, 425] width 48 height 64
click at [641, 436] on button "Next image" at bounding box center [639, 425] width 48 height 64
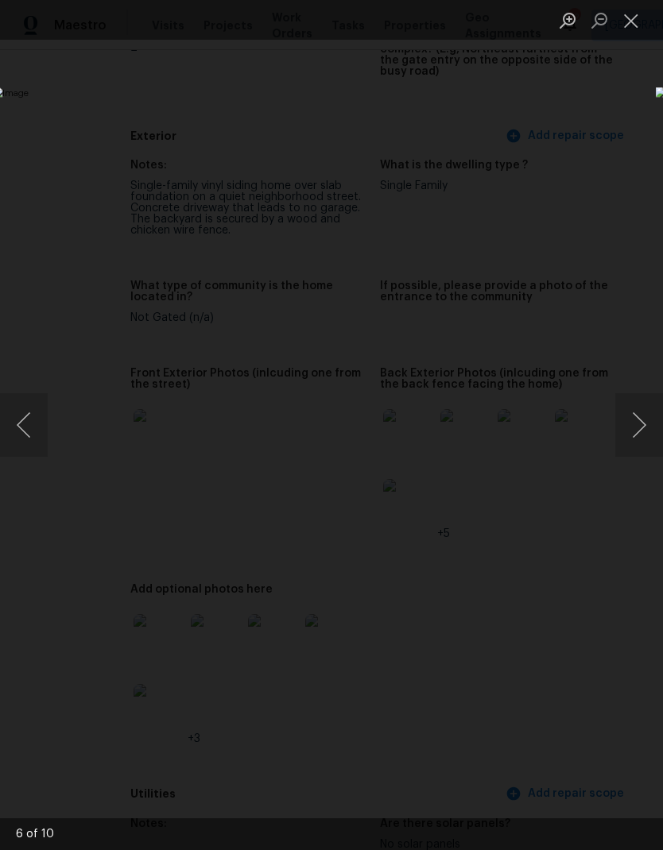
click at [631, 432] on button "Next image" at bounding box center [639, 425] width 48 height 64
click at [637, 446] on button "Next image" at bounding box center [639, 425] width 48 height 64
click at [639, 449] on button "Next image" at bounding box center [639, 425] width 48 height 64
click at [642, 447] on button "Next image" at bounding box center [639, 425] width 48 height 64
click at [634, 435] on button "Next image" at bounding box center [639, 425] width 48 height 64
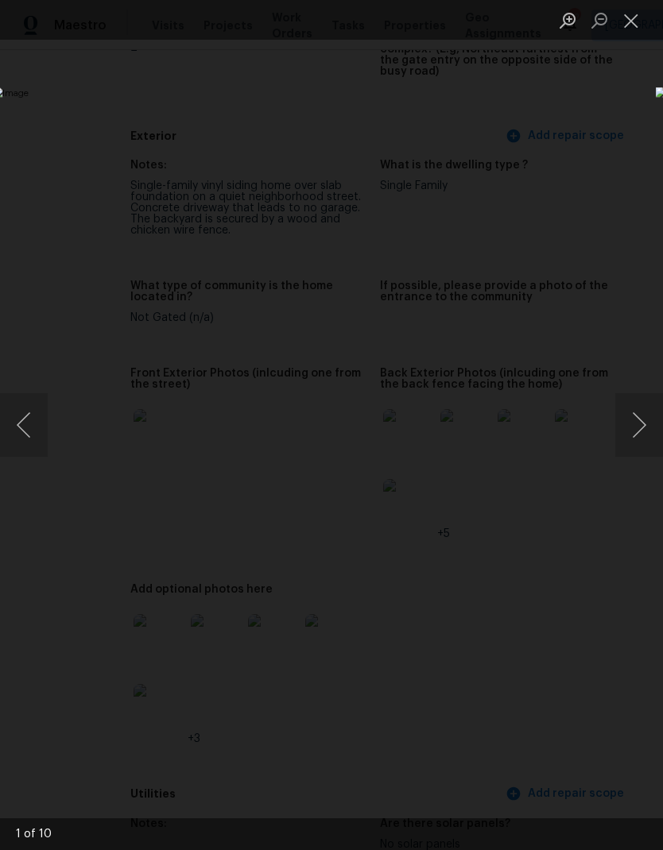
click at [635, 440] on button "Next image" at bounding box center [639, 425] width 48 height 64
click at [634, 446] on button "Next image" at bounding box center [639, 425] width 48 height 64
click at [629, 442] on button "Next image" at bounding box center [639, 425] width 48 height 64
click at [634, 14] on button "Close lightbox" at bounding box center [631, 20] width 32 height 28
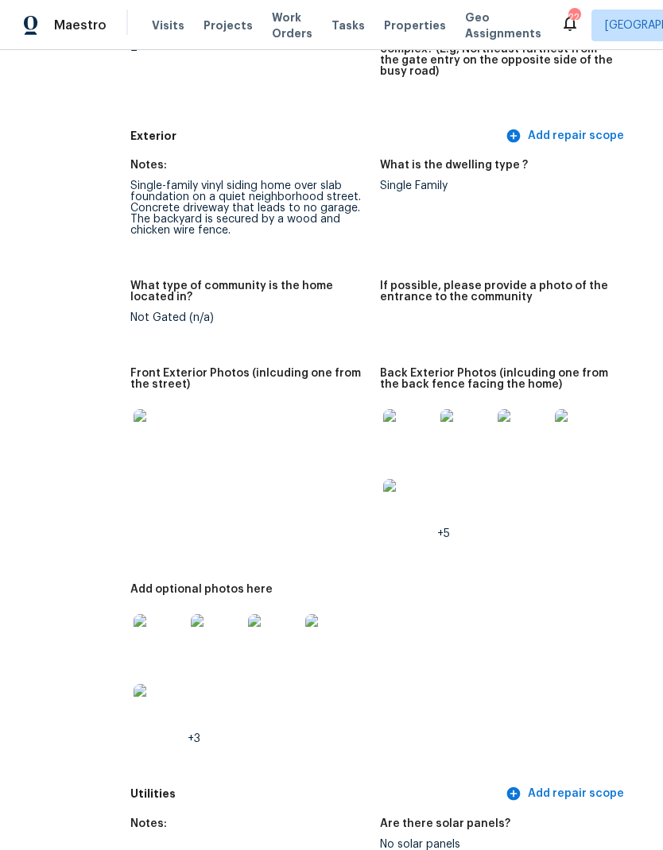
click at [134, 629] on img at bounding box center [159, 639] width 51 height 51
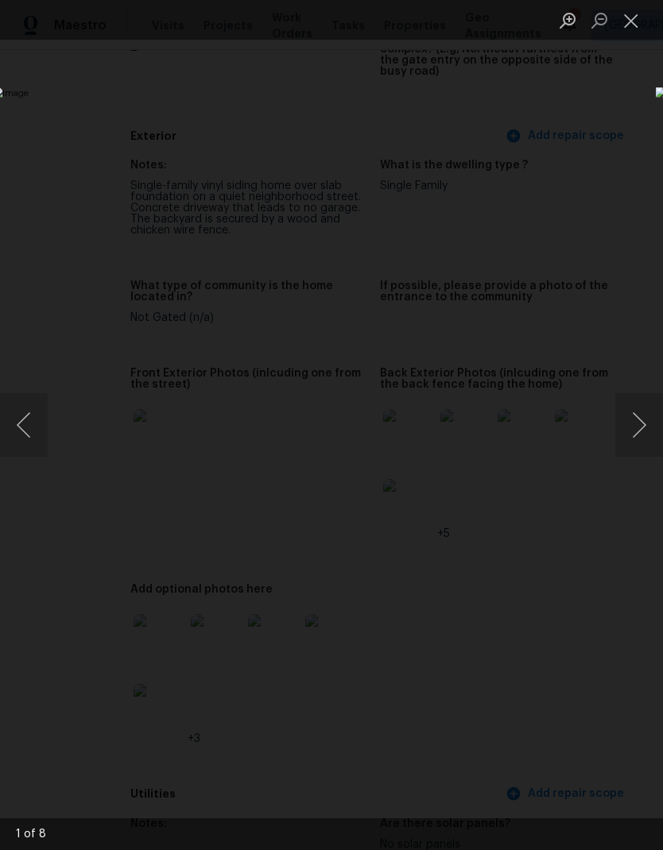
click at [648, 448] on button "Next image" at bounding box center [639, 425] width 48 height 64
click at [636, 434] on button "Next image" at bounding box center [639, 425] width 48 height 64
click at [628, 419] on button "Next image" at bounding box center [639, 425] width 48 height 64
click at [635, 417] on button "Next image" at bounding box center [639, 425] width 48 height 64
click at [638, 414] on button "Next image" at bounding box center [639, 425] width 48 height 64
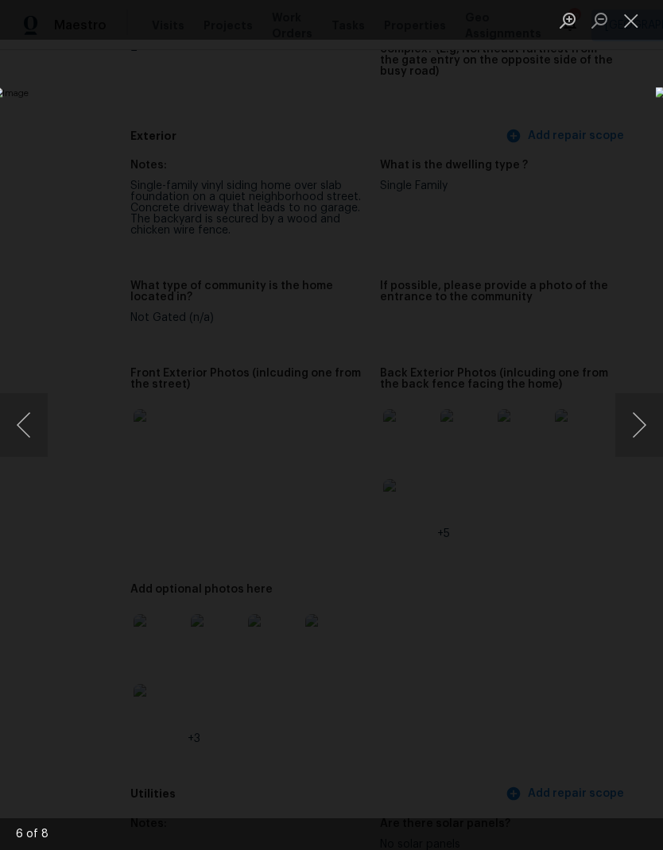
click at [640, 419] on button "Next image" at bounding box center [639, 425] width 48 height 64
click at [631, 412] on button "Next image" at bounding box center [639, 425] width 48 height 64
click at [635, 419] on button "Next image" at bounding box center [639, 425] width 48 height 64
click at [629, 419] on button "Next image" at bounding box center [639, 425] width 48 height 64
click at [632, 423] on button "Next image" at bounding box center [639, 425] width 48 height 64
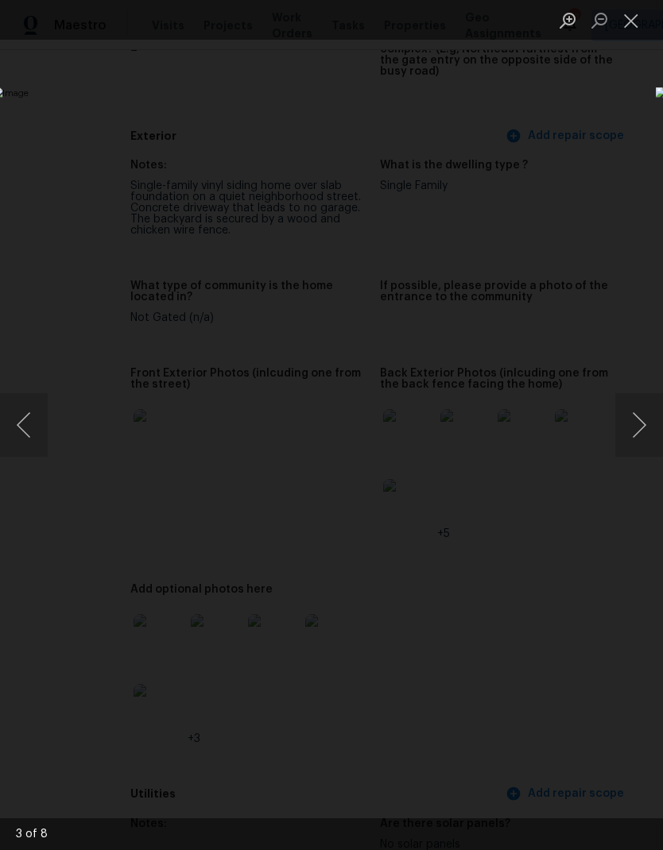
click at [629, 424] on button "Next image" at bounding box center [639, 425] width 48 height 64
click at [621, 424] on button "Next image" at bounding box center [639, 425] width 48 height 64
click at [624, 436] on button "Next image" at bounding box center [639, 425] width 48 height 64
click at [627, 25] on button "Close lightbox" at bounding box center [631, 20] width 32 height 28
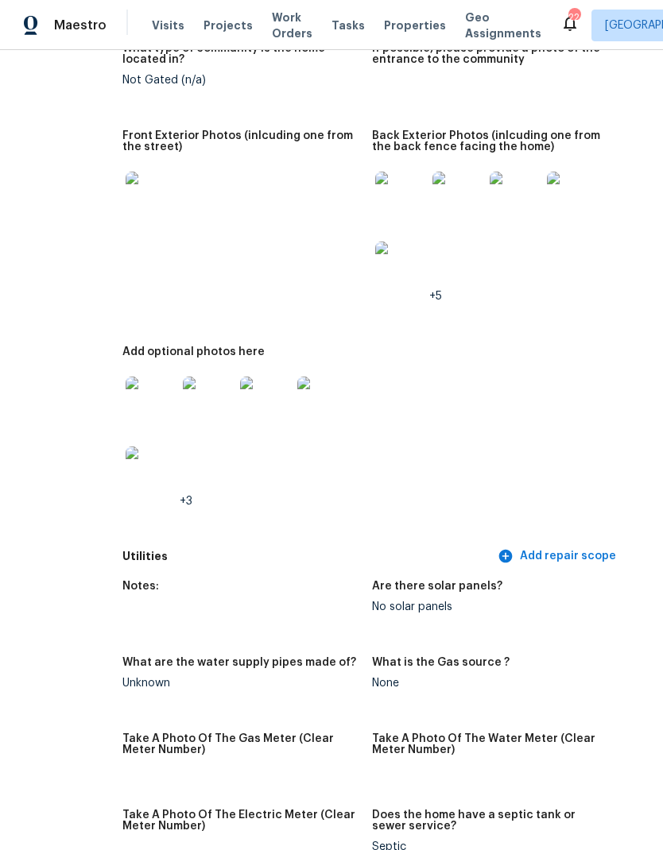
scroll to position [850, 68]
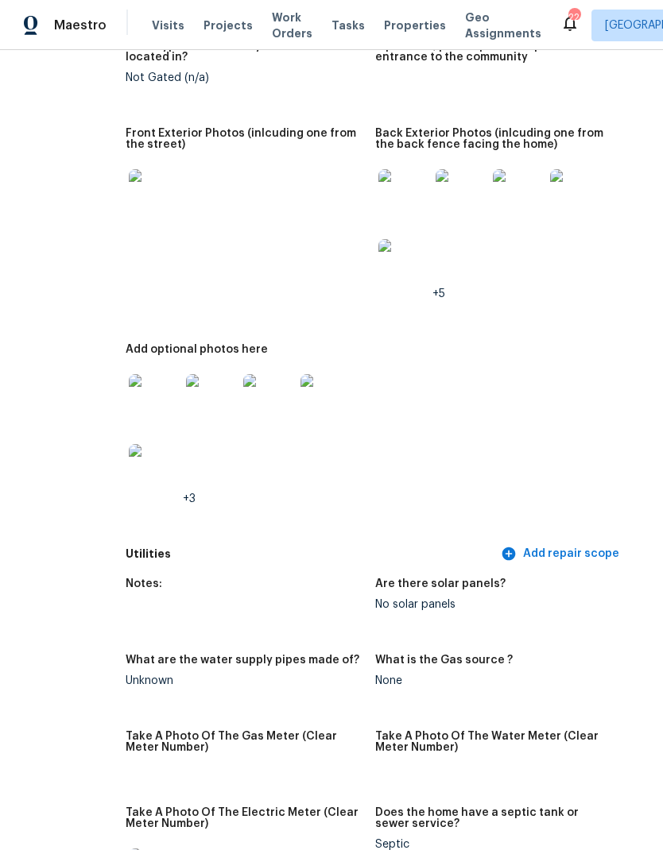
click at [134, 399] on img at bounding box center [154, 399] width 51 height 51
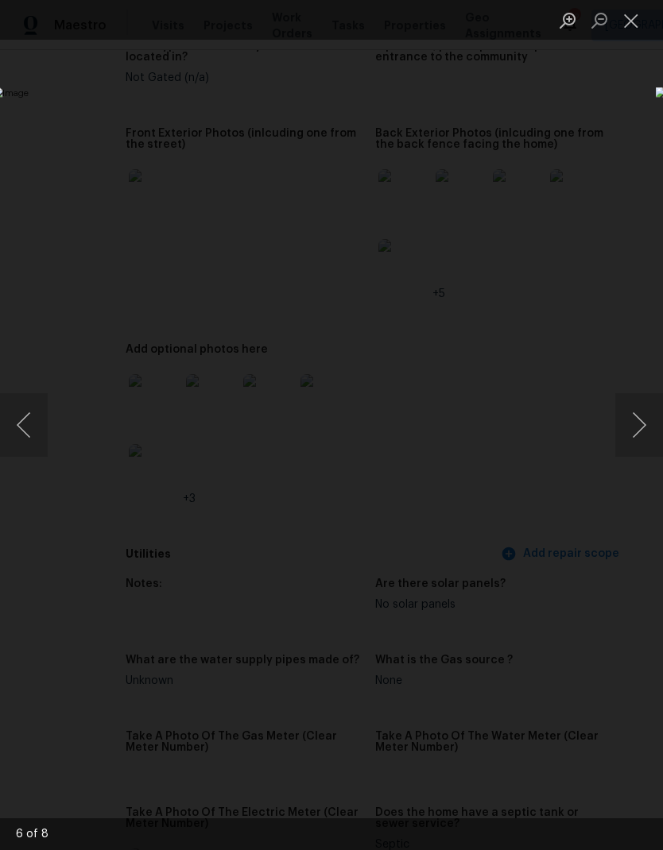
click at [635, 428] on button "Next image" at bounding box center [639, 425] width 48 height 64
click at [625, 431] on button "Next image" at bounding box center [639, 425] width 48 height 64
click at [627, 438] on button "Next image" at bounding box center [639, 425] width 48 height 64
click at [618, 440] on button "Next image" at bounding box center [639, 425] width 48 height 64
click at [620, 442] on button "Next image" at bounding box center [639, 425] width 48 height 64
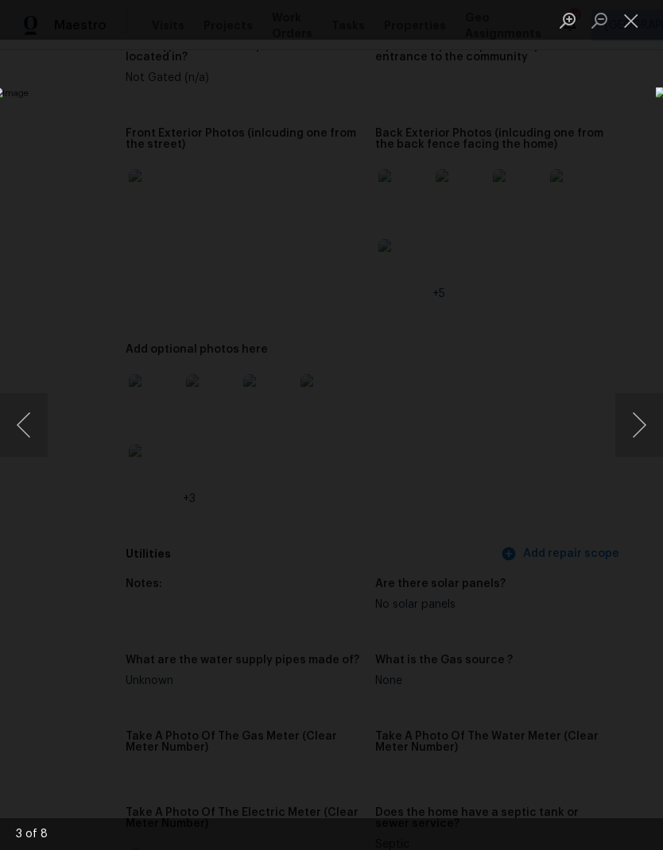
click at [520, 436] on img "Lightbox" at bounding box center [256, 425] width 527 height 676
click at [625, 430] on button "Next image" at bounding box center [639, 425] width 48 height 64
click at [618, 409] on button "Next image" at bounding box center [639, 425] width 48 height 64
click at [636, 408] on button "Next image" at bounding box center [639, 425] width 48 height 64
click at [637, 410] on button "Next image" at bounding box center [639, 425] width 48 height 64
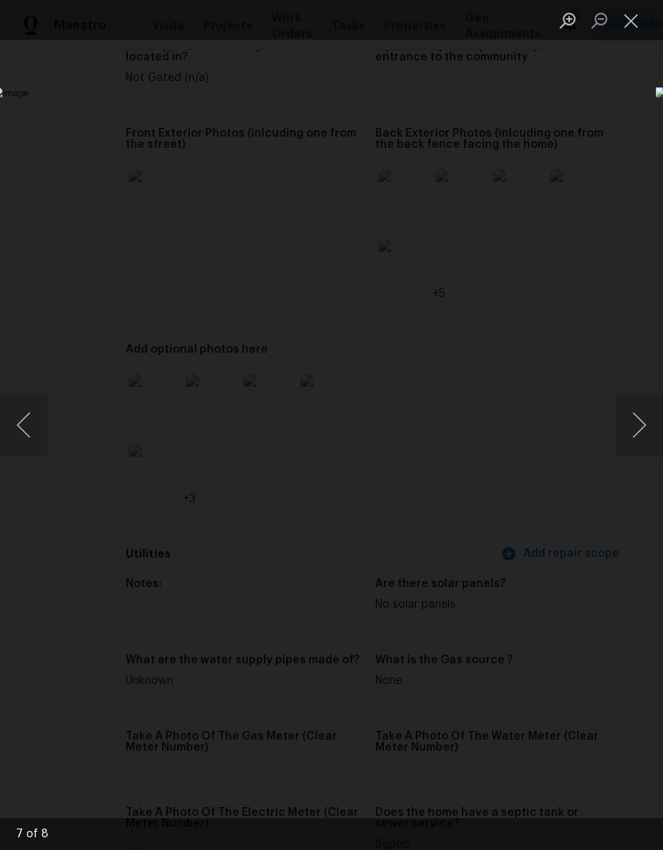
click at [633, 415] on button "Next image" at bounding box center [639, 425] width 48 height 64
click at [621, 29] on button "Close lightbox" at bounding box center [631, 20] width 32 height 28
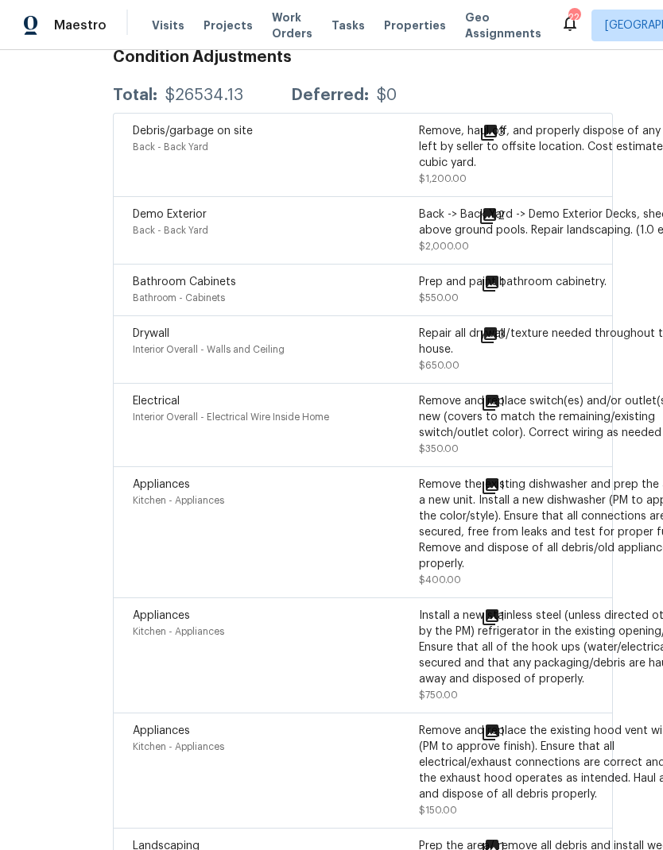
scroll to position [4543, 81]
